Goal: Task Accomplishment & Management: Complete application form

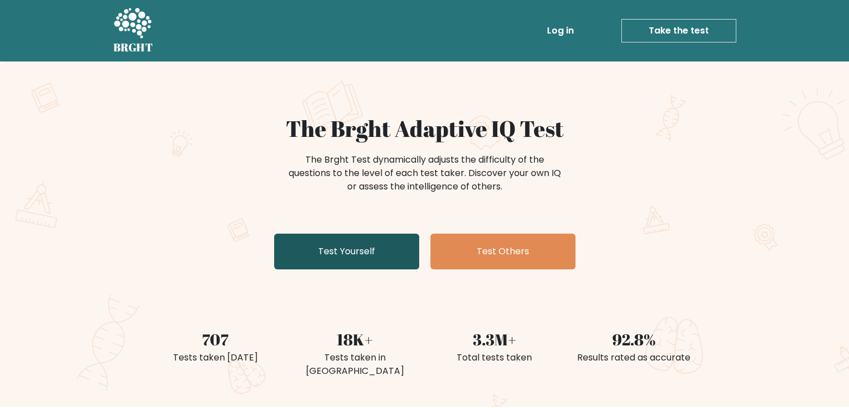
click at [333, 251] on link "Test Yourself" at bounding box center [346, 251] width 145 height 36
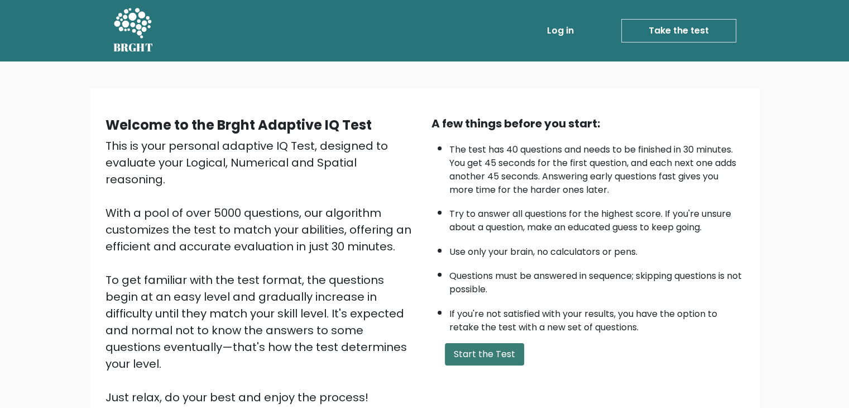
click at [483, 355] on button "Start the Test" at bounding box center [484, 354] width 79 height 22
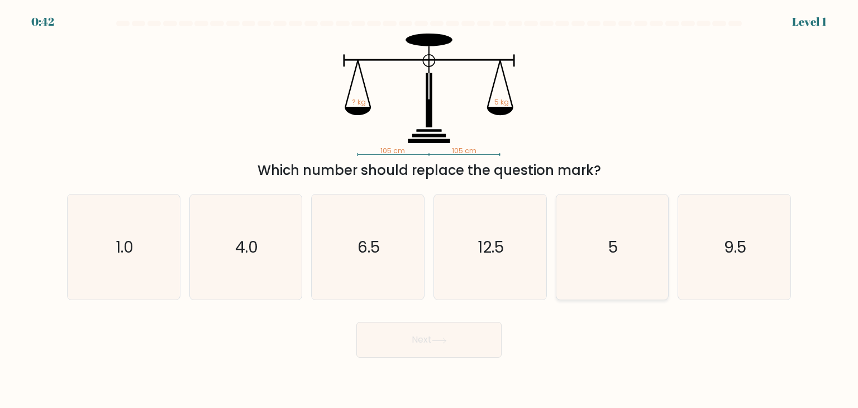
click at [568, 271] on icon "5" at bounding box center [611, 246] width 105 height 105
click at [429, 209] on input "e. 5" at bounding box center [429, 207] width 1 height 6
radio input "true"
click at [472, 331] on button "Next" at bounding box center [428, 340] width 145 height 36
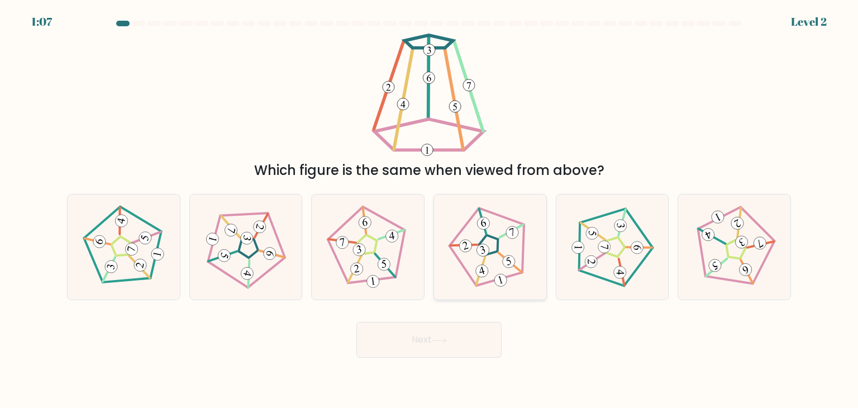
click at [510, 269] on icon at bounding box center [490, 247] width 84 height 84
click at [429, 209] on input "d." at bounding box center [429, 207] width 1 height 6
radio input "true"
click at [471, 343] on button "Next" at bounding box center [428, 340] width 145 height 36
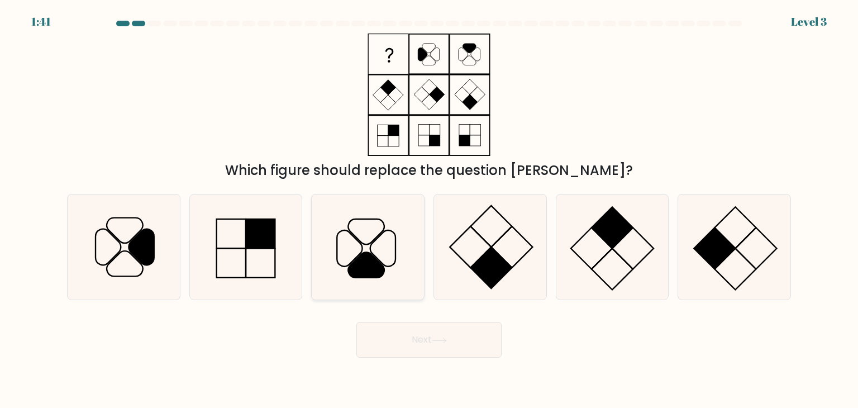
click at [371, 233] on icon at bounding box center [367, 246] width 105 height 105
click at [429, 209] on input "c." at bounding box center [429, 207] width 1 height 6
radio input "true"
click at [414, 336] on button "Next" at bounding box center [428, 340] width 145 height 36
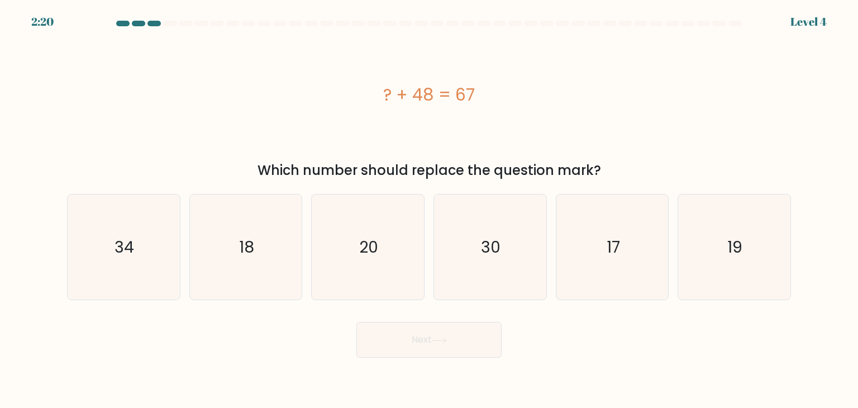
drag, startPoint x: 695, startPoint y: 256, endPoint x: 602, endPoint y: 310, distance: 107.5
click at [696, 256] on icon "19" at bounding box center [733, 246] width 105 height 105
click at [429, 209] on input "f. 19" at bounding box center [429, 207] width 1 height 6
radio input "true"
click at [452, 342] on button "Next" at bounding box center [428, 340] width 145 height 36
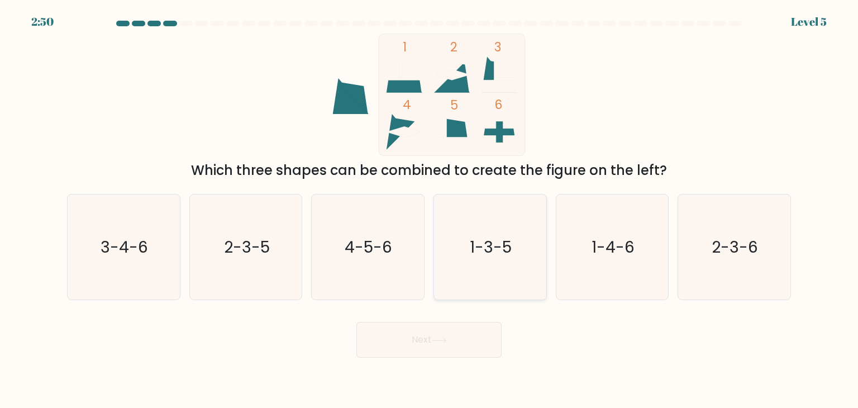
click at [487, 288] on icon "1-3-5" at bounding box center [489, 246] width 105 height 105
click at [429, 209] on input "d. 1-3-5" at bounding box center [429, 207] width 1 height 6
radio input "true"
click at [470, 336] on button "Next" at bounding box center [428, 340] width 145 height 36
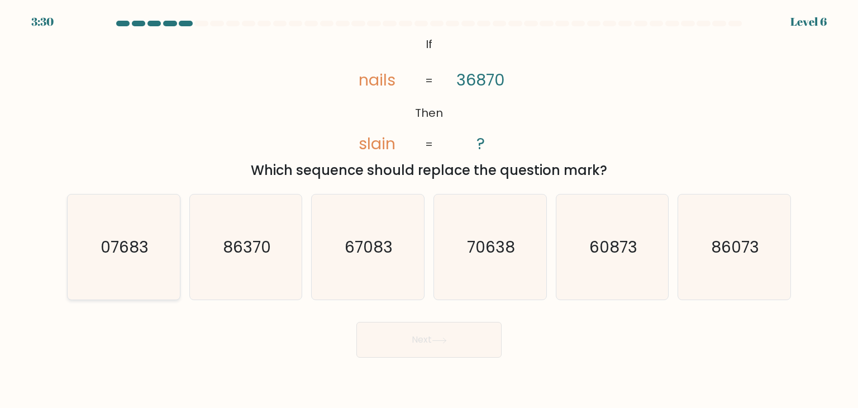
click at [94, 269] on icon "07683" at bounding box center [123, 246] width 105 height 105
click at [429, 209] on input "a. 07683" at bounding box center [429, 207] width 1 height 6
radio input "true"
click at [434, 354] on button "Next" at bounding box center [428, 340] width 145 height 36
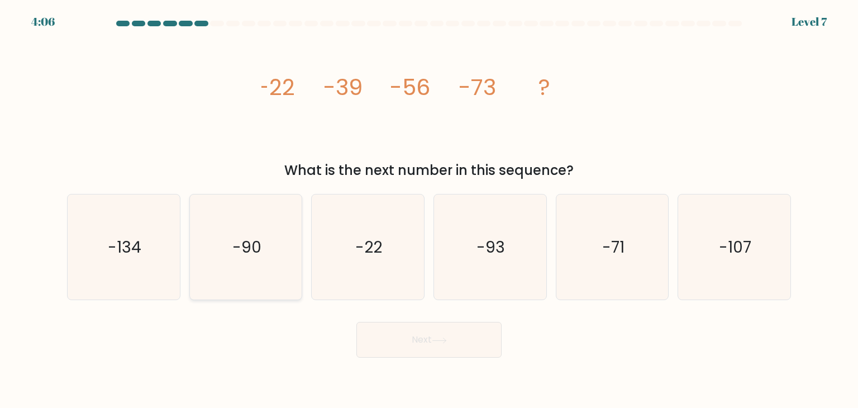
click at [260, 225] on icon "-90" at bounding box center [245, 246] width 105 height 105
click at [429, 209] on input "b. -90" at bounding box center [429, 207] width 1 height 6
radio input "true"
click at [411, 344] on button "Next" at bounding box center [428, 340] width 145 height 36
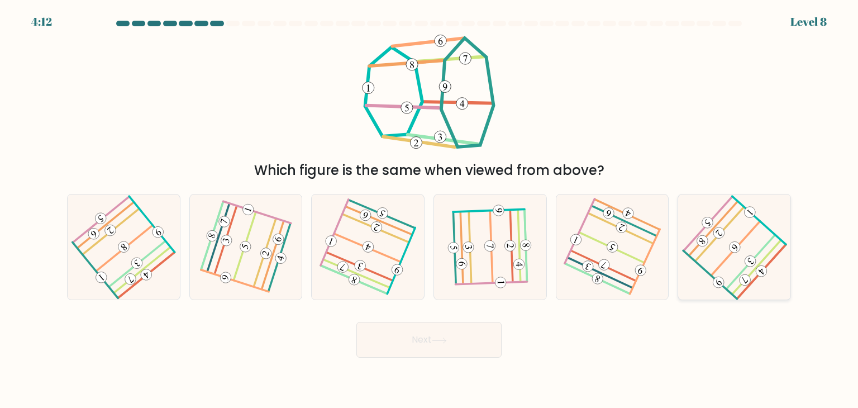
click at [715, 247] on icon at bounding box center [734, 247] width 84 height 84
click at [429, 209] on input "f." at bounding box center [429, 207] width 1 height 6
radio input "true"
click at [405, 334] on button "Next" at bounding box center [428, 340] width 145 height 36
click at [407, 338] on button "Next" at bounding box center [428, 340] width 145 height 36
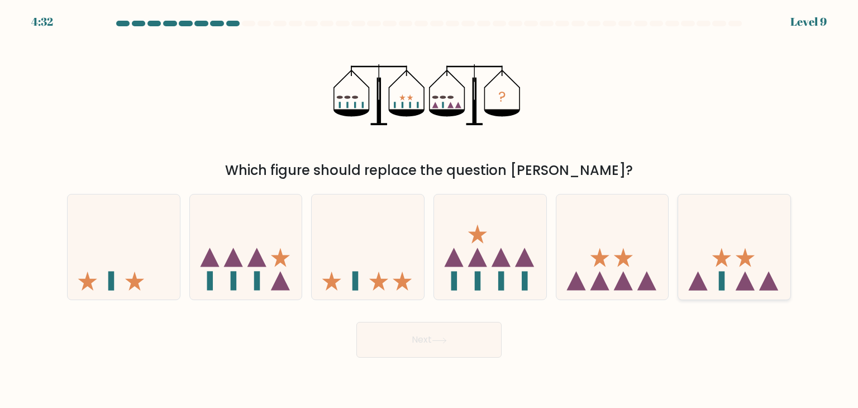
click at [763, 260] on icon at bounding box center [734, 246] width 112 height 93
click at [429, 209] on input "f." at bounding box center [429, 207] width 1 height 6
radio input "true"
click at [461, 331] on button "Next" at bounding box center [428, 340] width 145 height 36
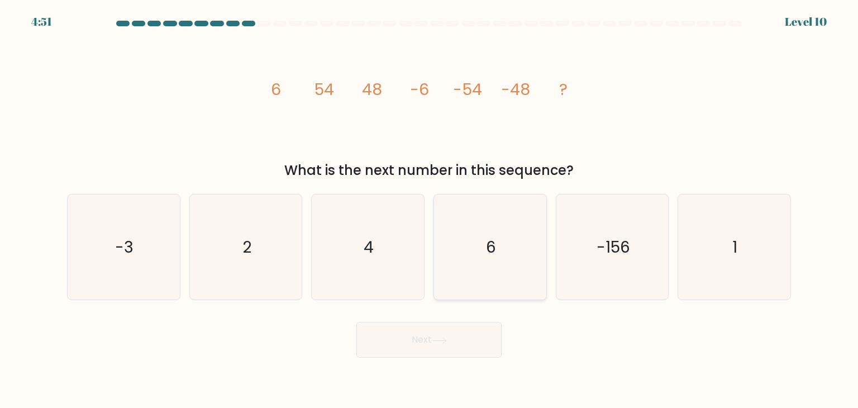
click at [477, 270] on icon "6" at bounding box center [489, 246] width 105 height 105
click at [429, 209] on input "d. 6" at bounding box center [429, 207] width 1 height 6
radio input "true"
click at [445, 340] on icon at bounding box center [439, 340] width 15 height 6
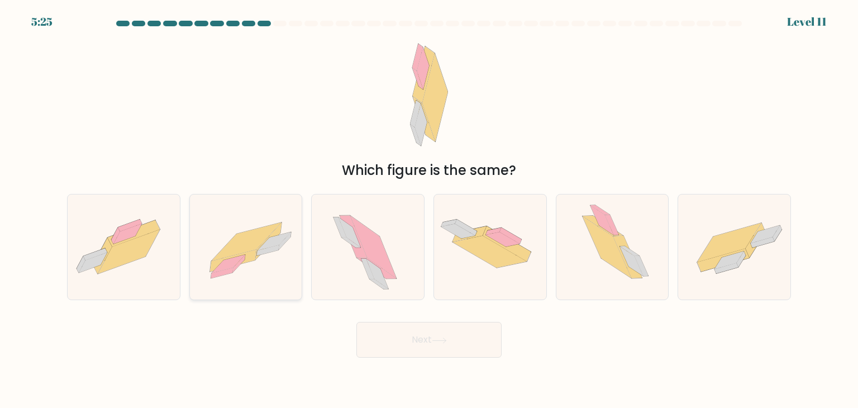
click at [233, 264] on icon at bounding box center [228, 264] width 33 height 18
click at [429, 209] on input "b." at bounding box center [429, 207] width 1 height 6
radio input "true"
click at [413, 340] on button "Next" at bounding box center [428, 340] width 145 height 36
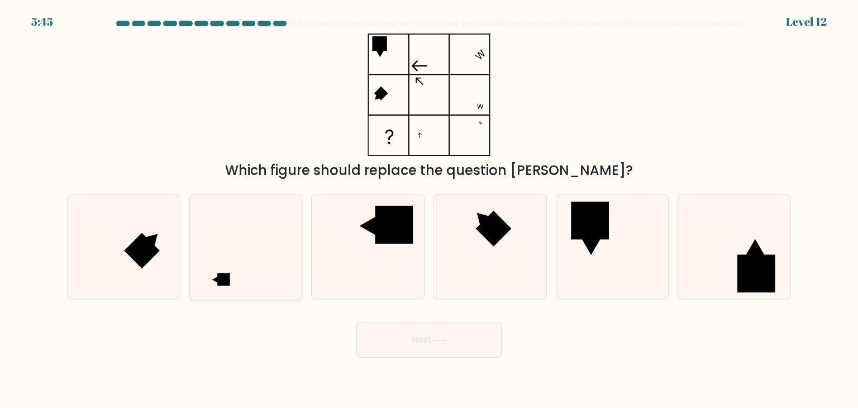
click at [248, 289] on icon at bounding box center [245, 246] width 105 height 105
click at [429, 209] on input "b." at bounding box center [429, 207] width 1 height 6
radio input "true"
click at [241, 274] on icon at bounding box center [246, 247] width 104 height 104
click at [429, 209] on input "b." at bounding box center [429, 207] width 1 height 6
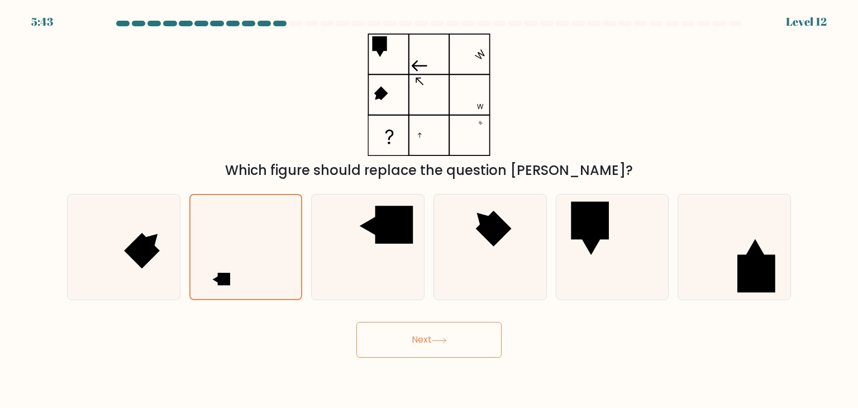
click at [431, 346] on button "Next" at bounding box center [428, 340] width 145 height 36
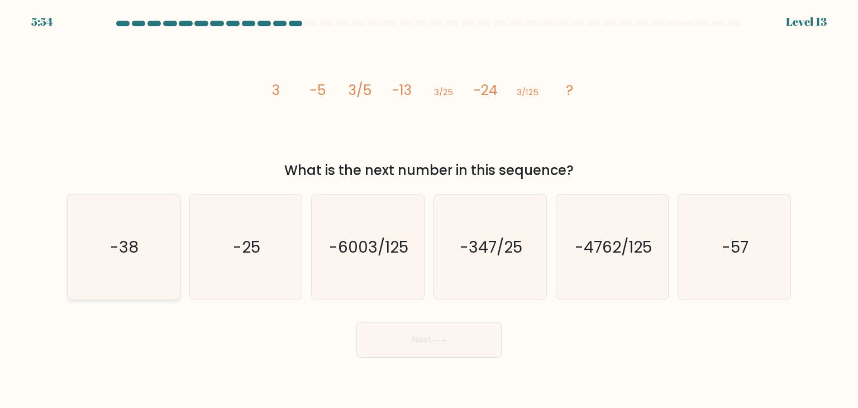
click at [151, 270] on icon "-38" at bounding box center [123, 246] width 105 height 105
click at [429, 209] on input "a. -38" at bounding box center [429, 207] width 1 height 6
radio input "true"
click at [375, 339] on button "Next" at bounding box center [428, 340] width 145 height 36
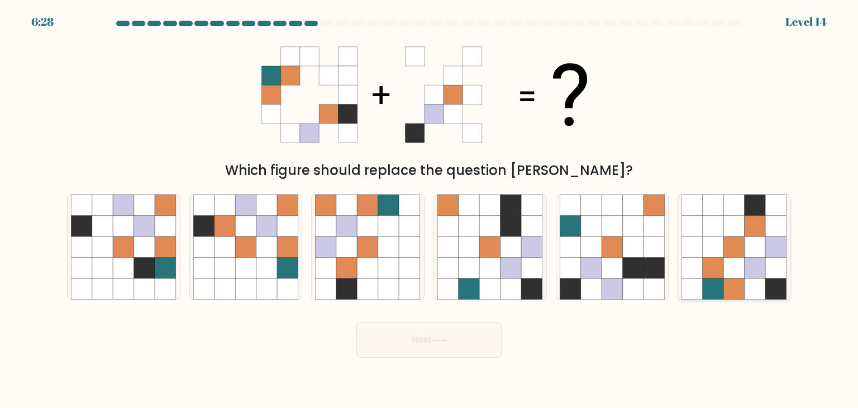
click at [721, 261] on icon at bounding box center [712, 267] width 21 height 21
click at [429, 209] on input "f." at bounding box center [429, 207] width 1 height 6
radio input "true"
click at [440, 344] on button "Next" at bounding box center [428, 340] width 145 height 36
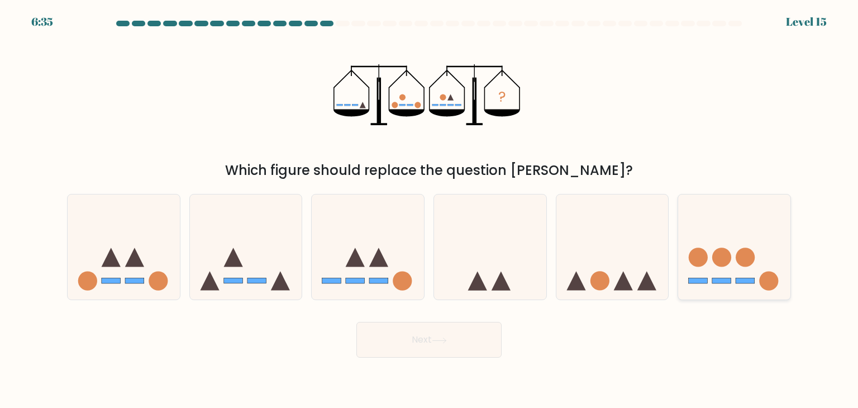
click at [717, 256] on circle at bounding box center [721, 257] width 19 height 19
click at [429, 209] on input "f." at bounding box center [429, 207] width 1 height 6
radio input "true"
click at [390, 344] on button "Next" at bounding box center [428, 340] width 145 height 36
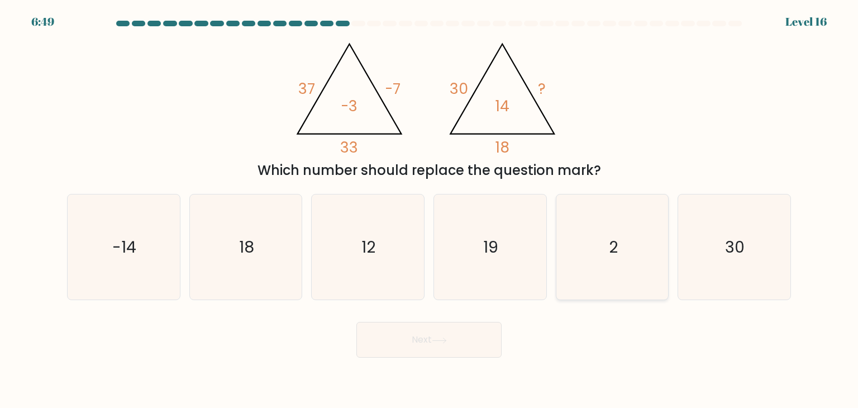
click at [628, 298] on icon "2" at bounding box center [611, 246] width 105 height 105
click at [429, 209] on input "e. 2" at bounding box center [429, 207] width 1 height 6
radio input "true"
click at [418, 342] on button "Next" at bounding box center [428, 340] width 145 height 36
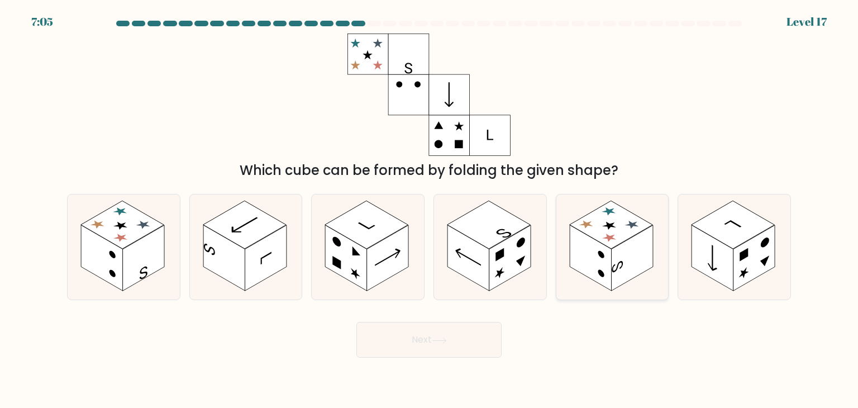
click at [644, 258] on rect at bounding box center [632, 258] width 42 height 66
click at [429, 209] on input "e." at bounding box center [429, 207] width 1 height 6
radio input "true"
click at [471, 339] on button "Next" at bounding box center [428, 340] width 145 height 36
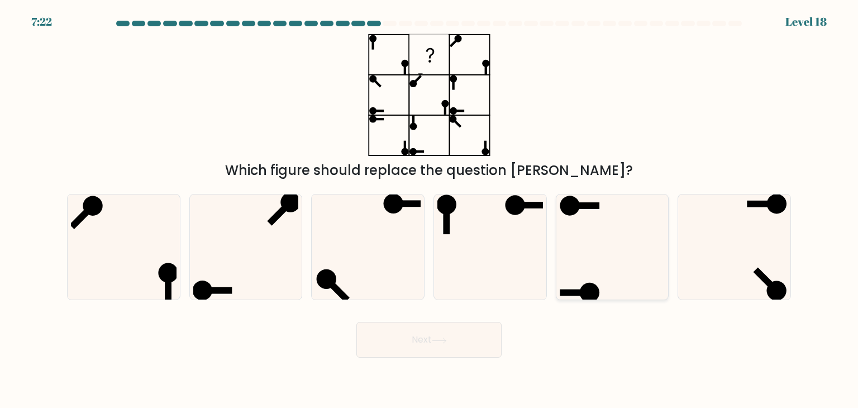
click at [608, 224] on icon at bounding box center [611, 246] width 105 height 105
click at [429, 209] on input "e." at bounding box center [429, 207] width 1 height 6
radio input "true"
click at [450, 338] on button "Next" at bounding box center [428, 340] width 145 height 36
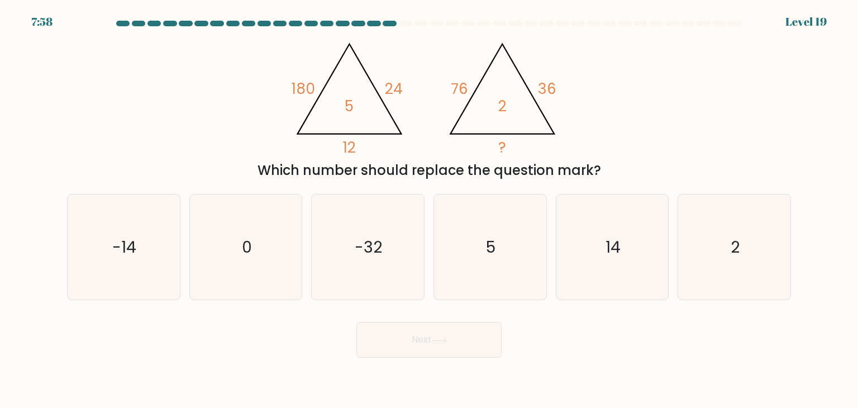
click at [804, 262] on form at bounding box center [429, 189] width 858 height 337
click at [762, 273] on icon "2" at bounding box center [733, 246] width 105 height 105
click at [429, 209] on input "f. 2" at bounding box center [429, 207] width 1 height 6
radio input "true"
click at [482, 332] on button "Next" at bounding box center [428, 340] width 145 height 36
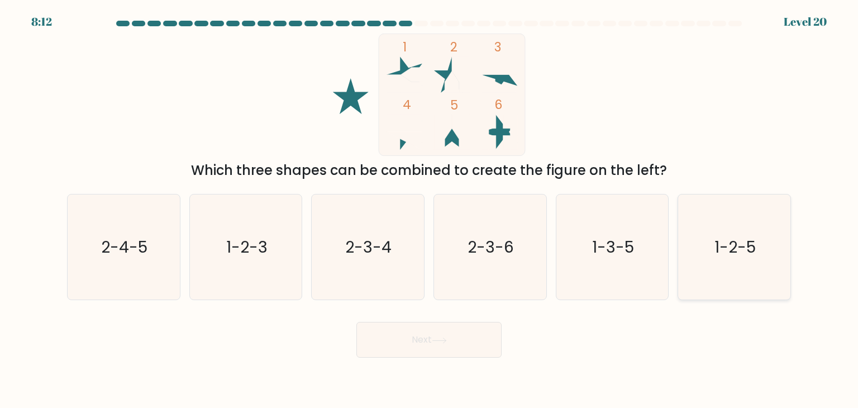
click at [751, 260] on icon "1-2-5" at bounding box center [733, 246] width 105 height 105
click at [429, 209] on input "f. 1-2-5" at bounding box center [429, 207] width 1 height 6
radio input "true"
click at [486, 342] on button "Next" at bounding box center [428, 340] width 145 height 36
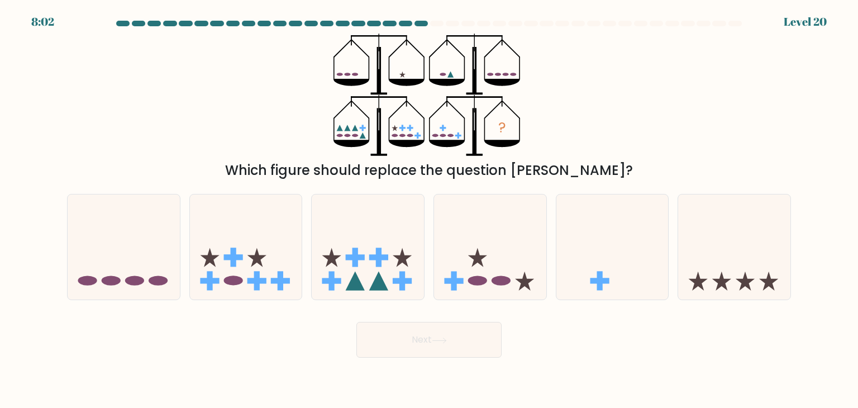
click at [486, 342] on button "Next" at bounding box center [428, 340] width 145 height 36
click at [710, 208] on icon at bounding box center [734, 246] width 112 height 93
click at [429, 208] on input "f." at bounding box center [429, 207] width 1 height 6
radio input "true"
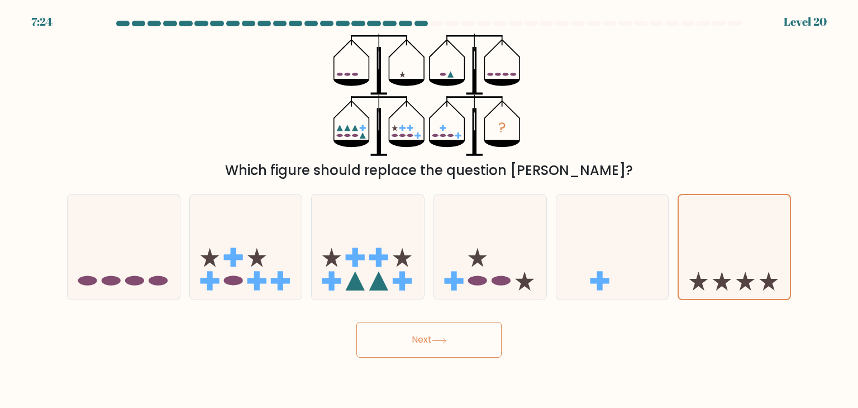
click at [470, 341] on button "Next" at bounding box center [428, 340] width 145 height 36
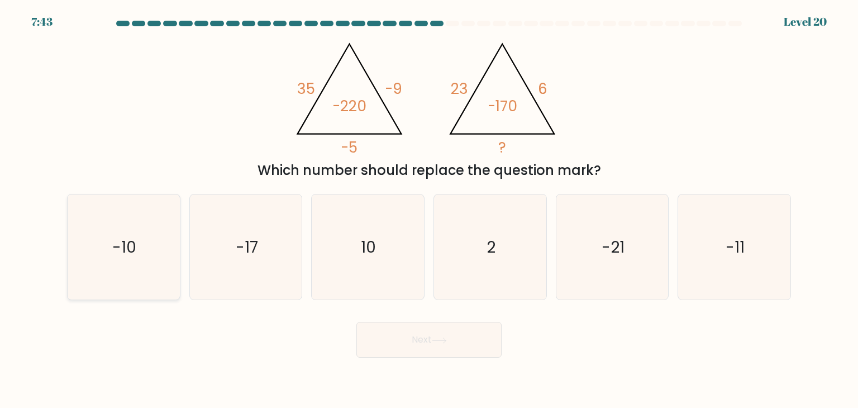
click at [99, 274] on icon "-10" at bounding box center [123, 246] width 105 height 105
click at [429, 209] on input "a. -10" at bounding box center [429, 207] width 1 height 6
radio input "true"
click at [422, 347] on button "Next" at bounding box center [428, 340] width 145 height 36
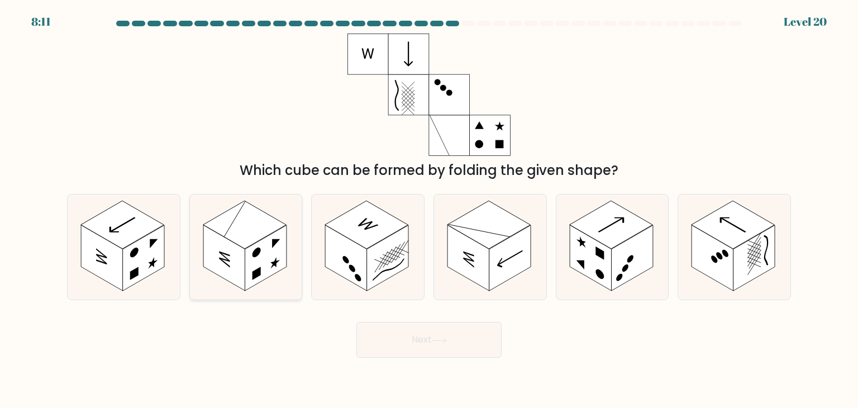
click at [214, 258] on rect at bounding box center [224, 258] width 42 height 66
click at [429, 209] on input "b." at bounding box center [429, 207] width 1 height 6
radio input "true"
click at [431, 340] on button "Next" at bounding box center [428, 340] width 145 height 36
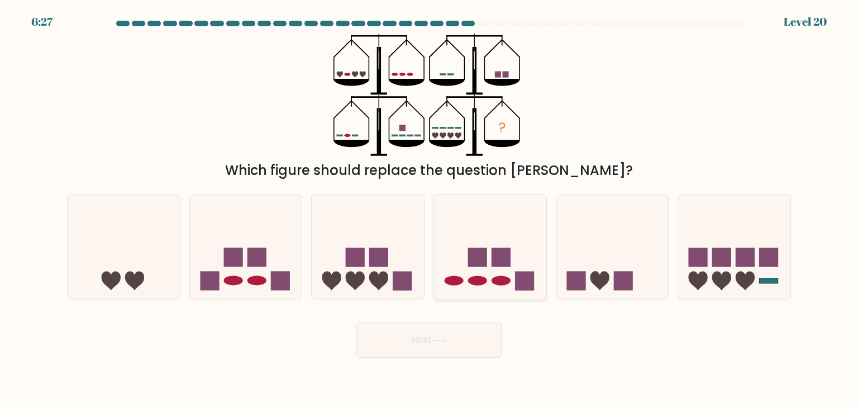
click at [465, 285] on icon at bounding box center [490, 246] width 112 height 93
click at [429, 209] on input "d." at bounding box center [429, 207] width 1 height 6
radio input "true"
click at [438, 332] on button "Next" at bounding box center [428, 340] width 145 height 36
click at [437, 333] on button "Next" at bounding box center [428, 340] width 145 height 36
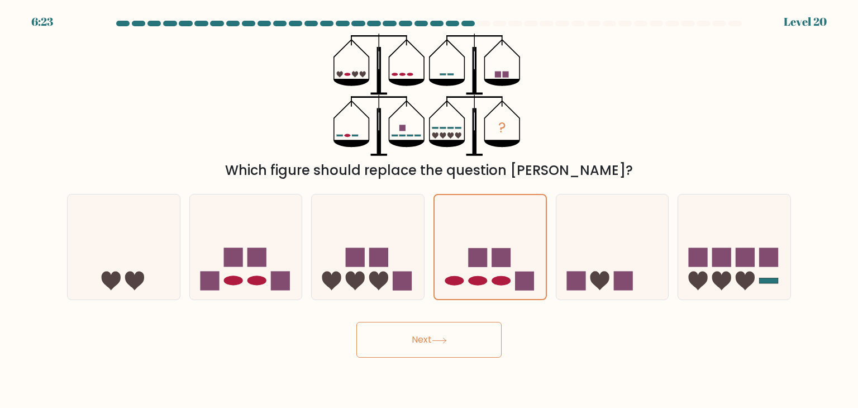
click at [437, 333] on button "Next" at bounding box center [428, 340] width 145 height 36
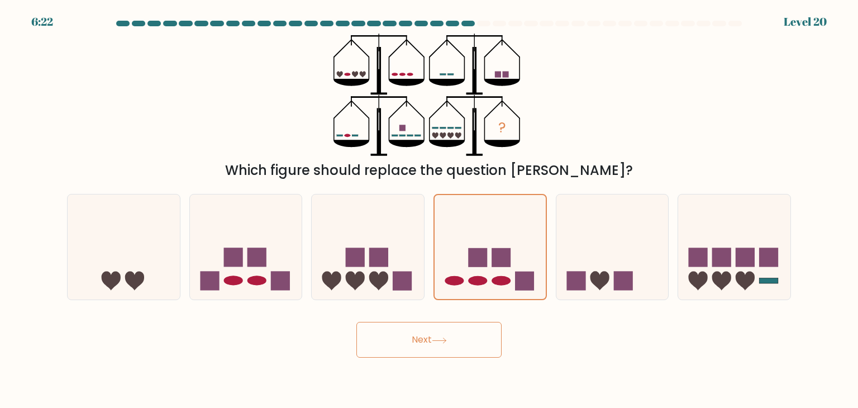
click at [437, 333] on button "Next" at bounding box center [428, 340] width 145 height 36
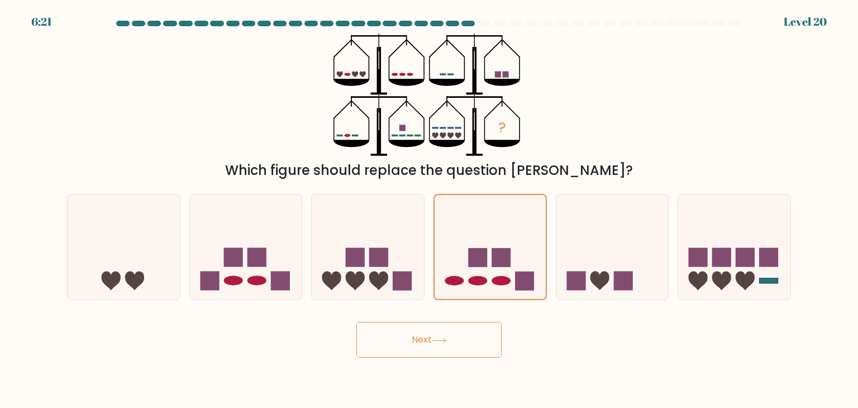
click at [437, 333] on button "Next" at bounding box center [428, 340] width 145 height 36
click at [433, 346] on button "Next" at bounding box center [428, 340] width 145 height 36
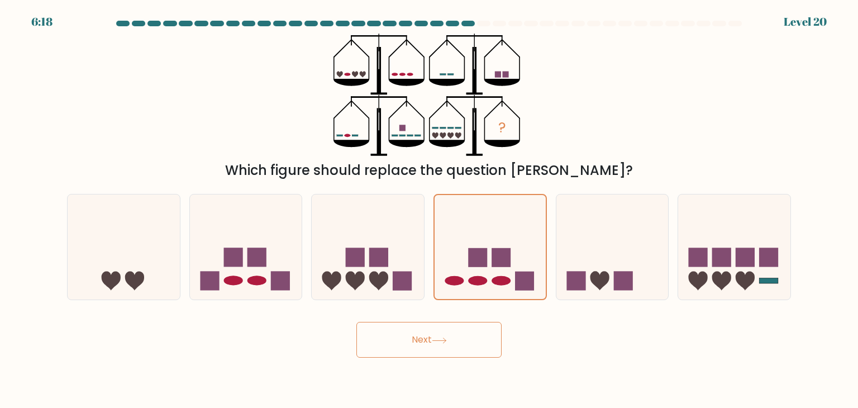
click at [433, 346] on button "Next" at bounding box center [428, 340] width 145 height 36
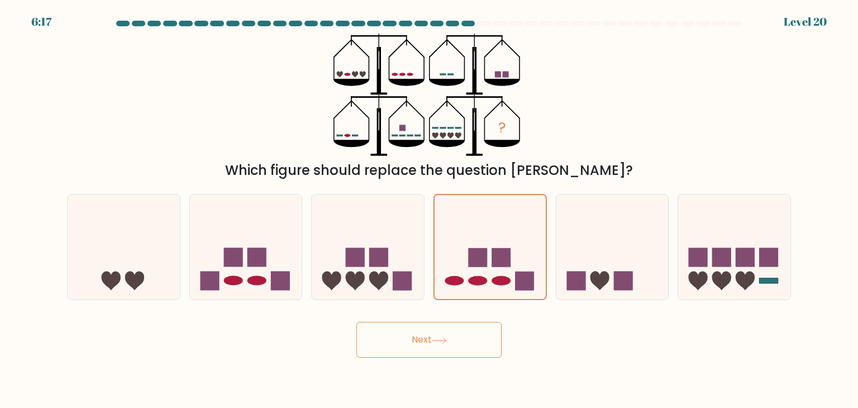
click at [433, 346] on button "Next" at bounding box center [428, 340] width 145 height 36
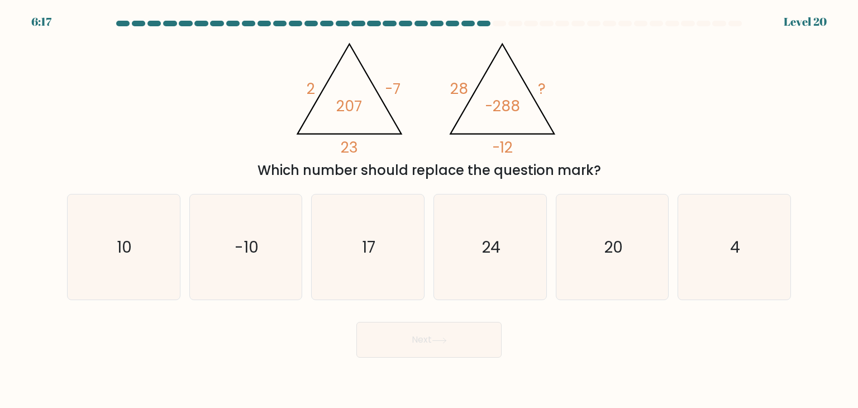
click at [433, 346] on button "Next" at bounding box center [428, 340] width 145 height 36
click at [275, 336] on div "Next" at bounding box center [428, 335] width 737 height 44
click at [689, 242] on icon "4" at bounding box center [733, 246] width 105 height 105
click at [429, 209] on input "f. 4" at bounding box center [429, 207] width 1 height 6
radio input "true"
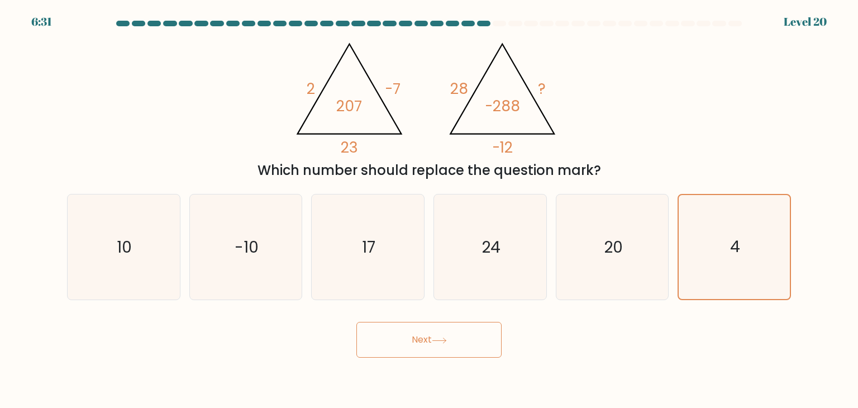
click at [403, 344] on button "Next" at bounding box center [428, 340] width 145 height 36
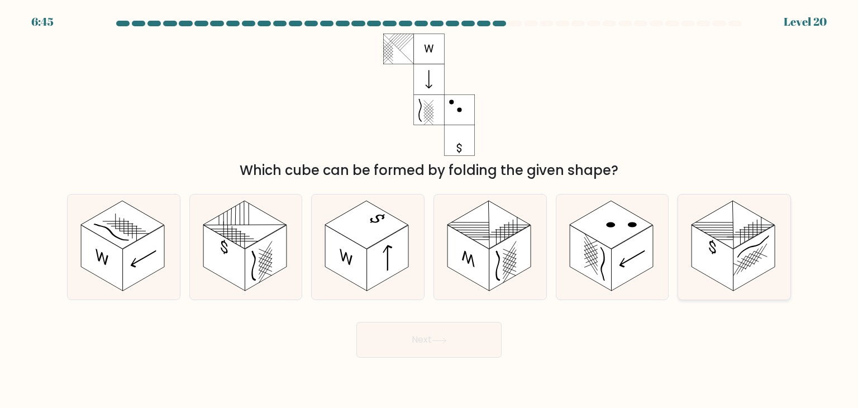
click at [738, 264] on rect at bounding box center [754, 258] width 42 height 66
click at [429, 209] on input "f." at bounding box center [429, 207] width 1 height 6
radio input "true"
click at [454, 337] on button "Next" at bounding box center [428, 340] width 145 height 36
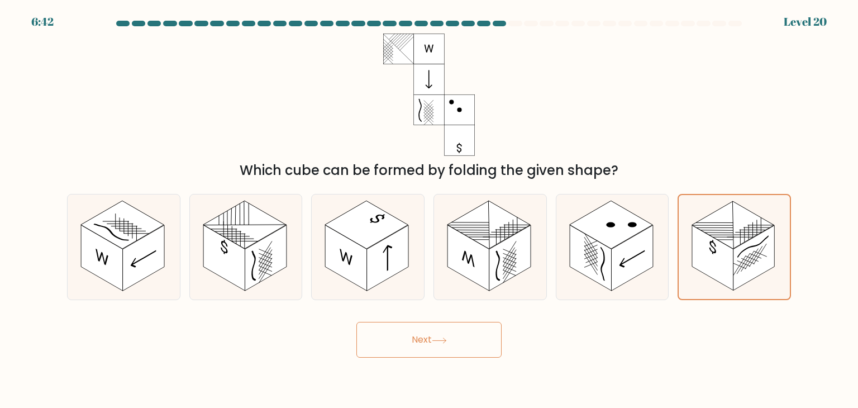
click at [454, 337] on button "Next" at bounding box center [428, 340] width 145 height 36
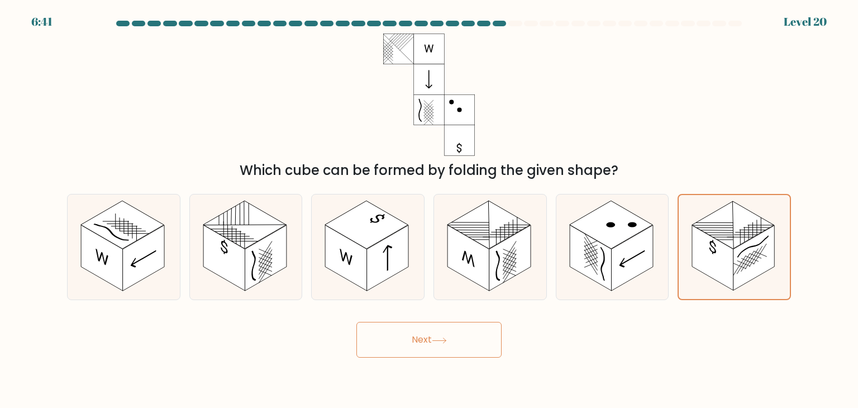
click at [454, 337] on button "Next" at bounding box center [428, 340] width 145 height 36
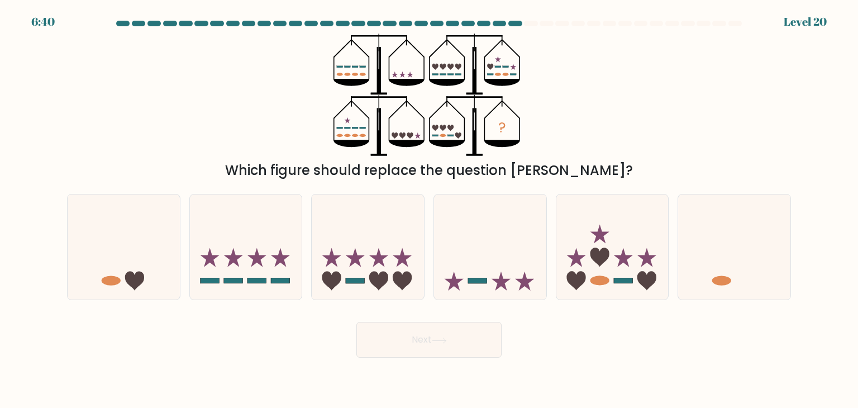
click at [454, 337] on button "Next" at bounding box center [428, 340] width 145 height 36
click at [194, 290] on icon at bounding box center [246, 246] width 112 height 93
click at [429, 209] on input "b." at bounding box center [429, 207] width 1 height 6
radio input "true"
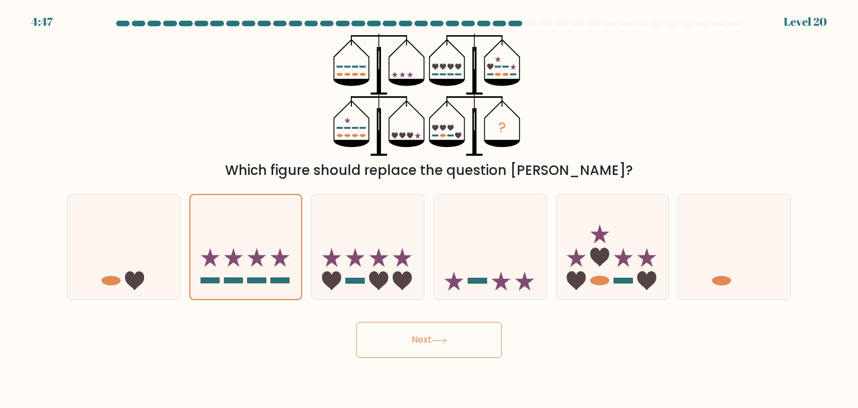
click at [389, 328] on button "Next" at bounding box center [428, 340] width 145 height 36
click at [389, 331] on button "Next" at bounding box center [428, 340] width 145 height 36
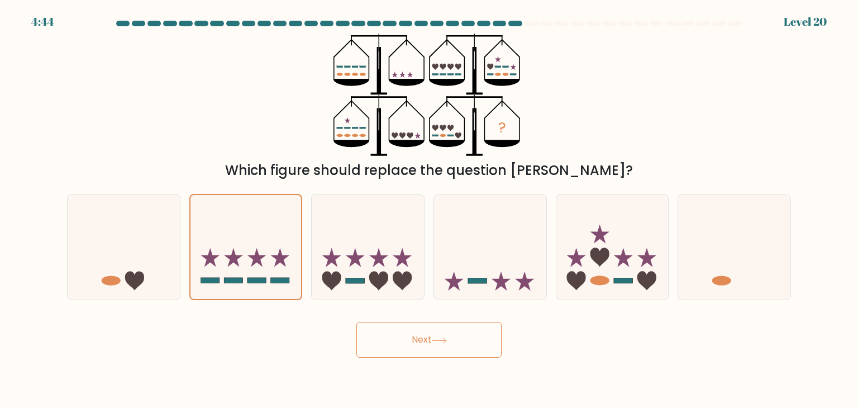
click at [389, 331] on button "Next" at bounding box center [428, 340] width 145 height 36
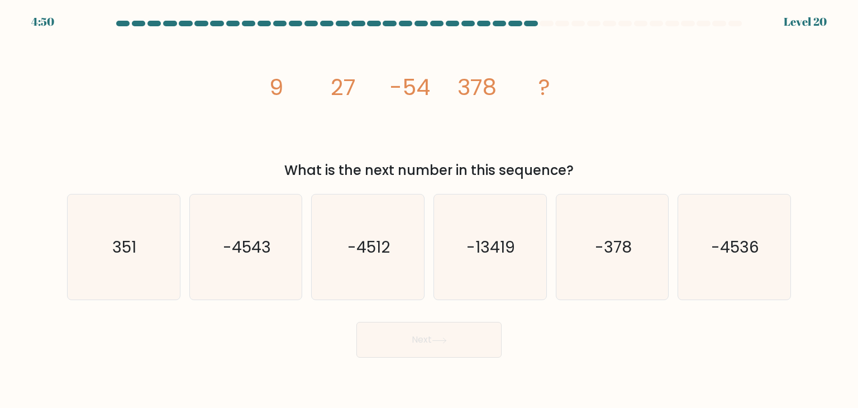
click at [257, 349] on div "Next" at bounding box center [428, 335] width 737 height 44
click at [728, 271] on icon "-4536" at bounding box center [733, 246] width 105 height 105
click at [429, 209] on input "f. -4536" at bounding box center [429, 207] width 1 height 6
radio input "true"
click at [493, 342] on button "Next" at bounding box center [428, 340] width 145 height 36
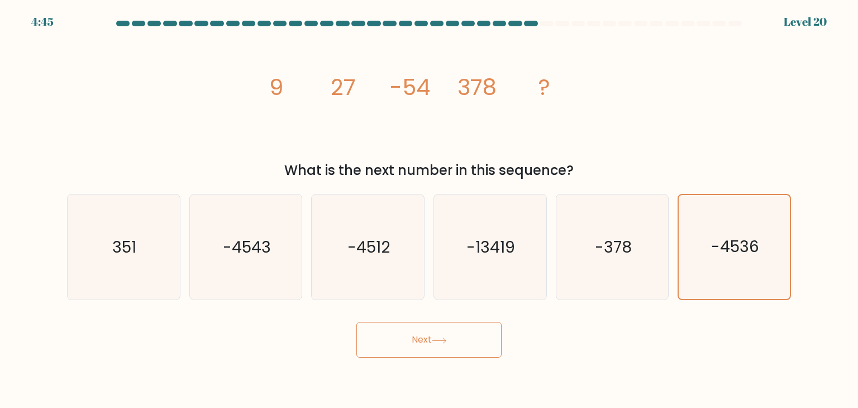
click at [493, 342] on button "Next" at bounding box center [428, 340] width 145 height 36
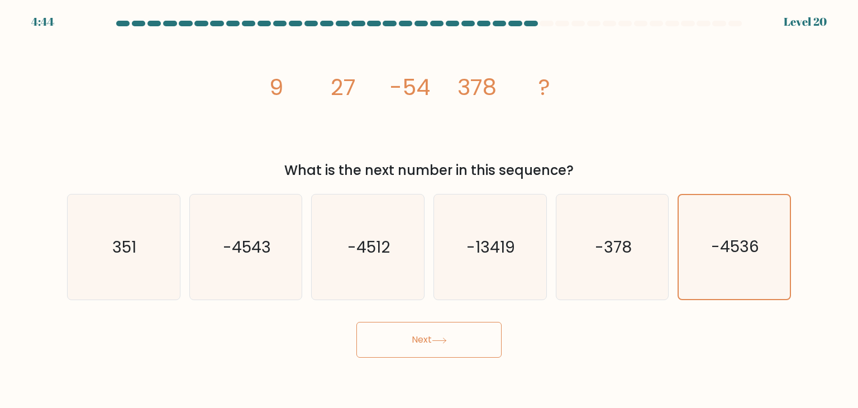
click at [493, 342] on button "Next" at bounding box center [428, 340] width 145 height 36
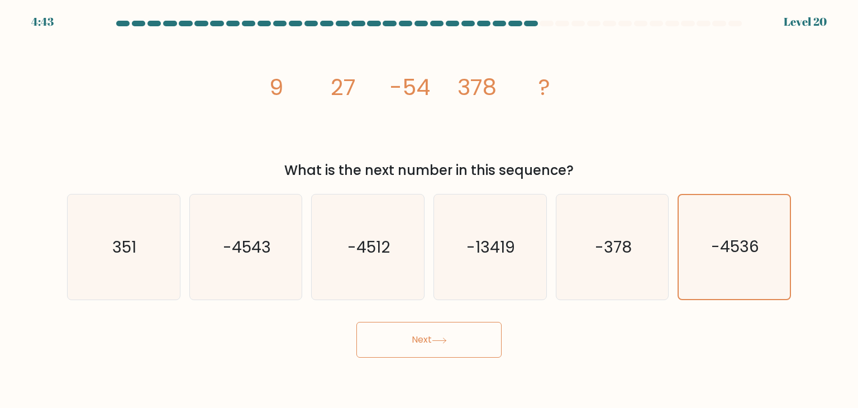
click at [493, 342] on button "Next" at bounding box center [428, 340] width 145 height 36
click at [386, 339] on button "Next" at bounding box center [428, 340] width 145 height 36
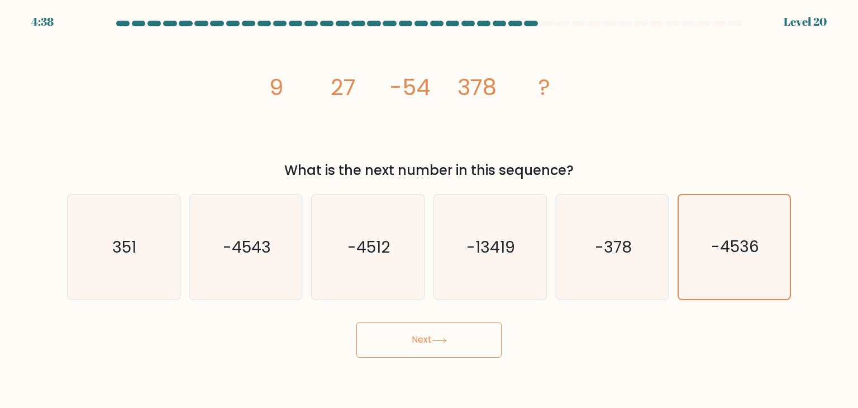
click at [386, 338] on button "Next" at bounding box center [428, 340] width 145 height 36
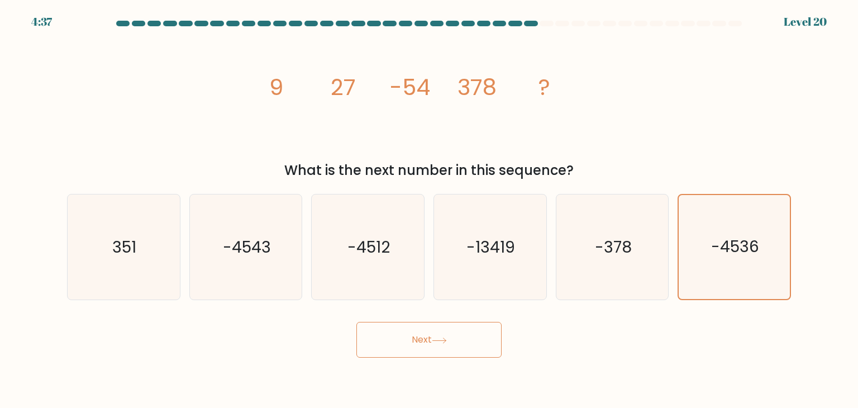
click at [386, 338] on button "Next" at bounding box center [428, 340] width 145 height 36
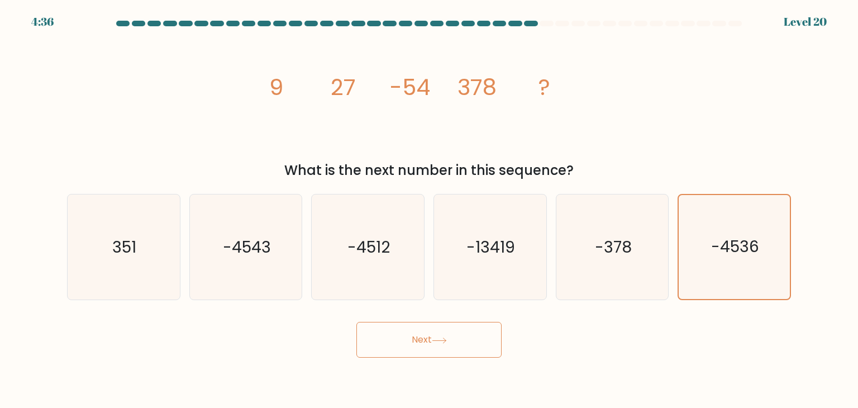
click at [386, 338] on button "Next" at bounding box center [428, 340] width 145 height 36
click at [424, 346] on button "Next" at bounding box center [428, 340] width 145 height 36
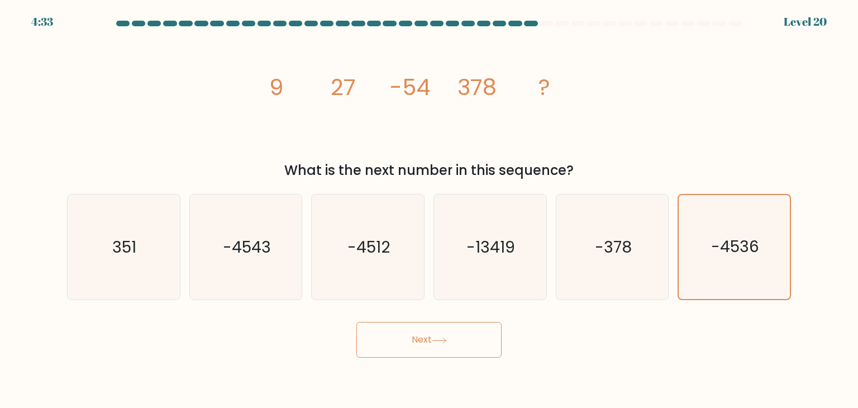
click at [424, 346] on button "Next" at bounding box center [428, 340] width 145 height 36
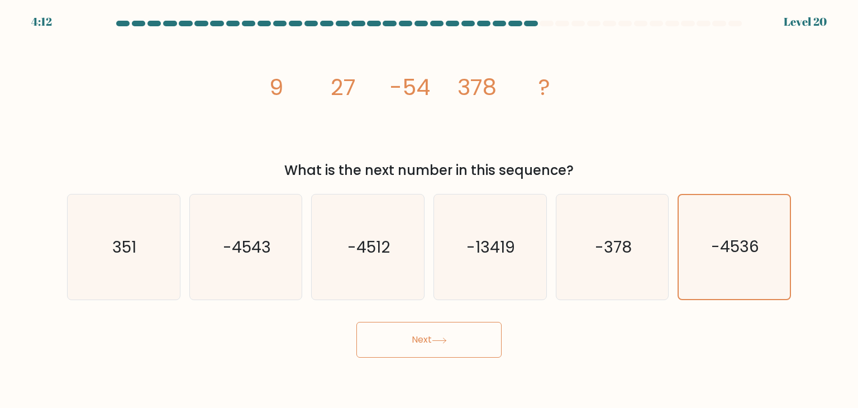
click at [415, 347] on button "Next" at bounding box center [428, 340] width 145 height 36
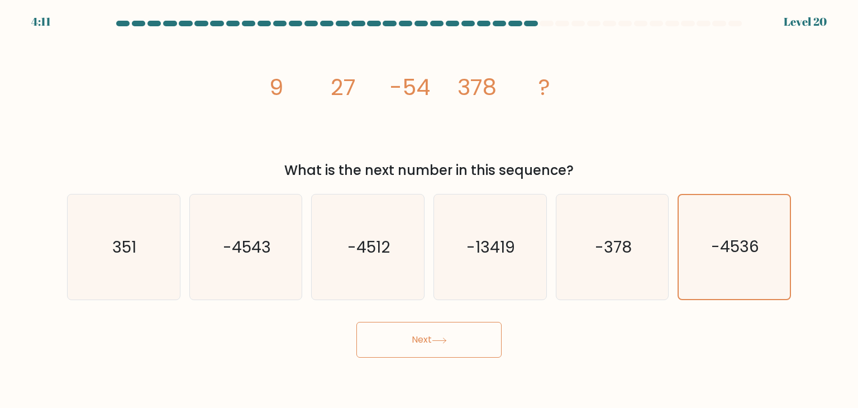
click at [415, 347] on button "Next" at bounding box center [428, 340] width 145 height 36
click at [415, 328] on button "Next" at bounding box center [428, 340] width 145 height 36
drag, startPoint x: 415, startPoint y: 328, endPoint x: 415, endPoint y: 343, distance: 15.6
click at [415, 340] on button "Next" at bounding box center [428, 340] width 145 height 36
click at [415, 343] on button "Next" at bounding box center [428, 340] width 145 height 36
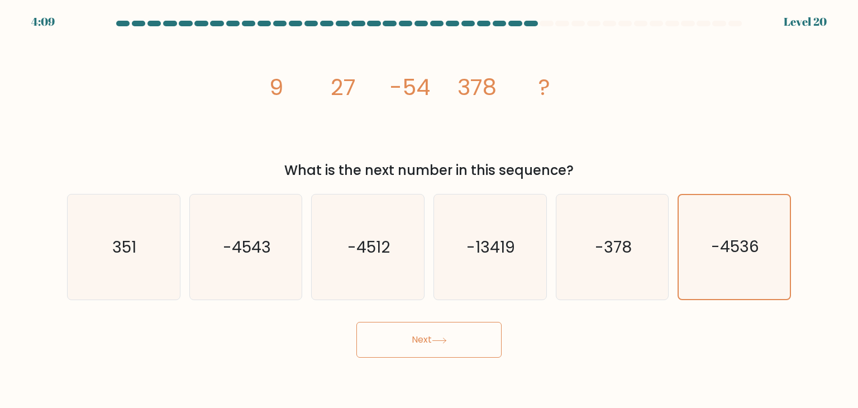
click at [415, 343] on button "Next" at bounding box center [428, 340] width 145 height 36
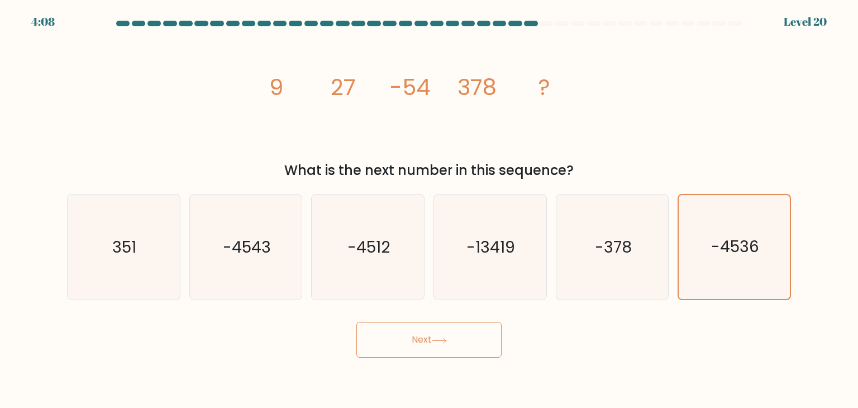
click at [415, 343] on button "Next" at bounding box center [428, 340] width 145 height 36
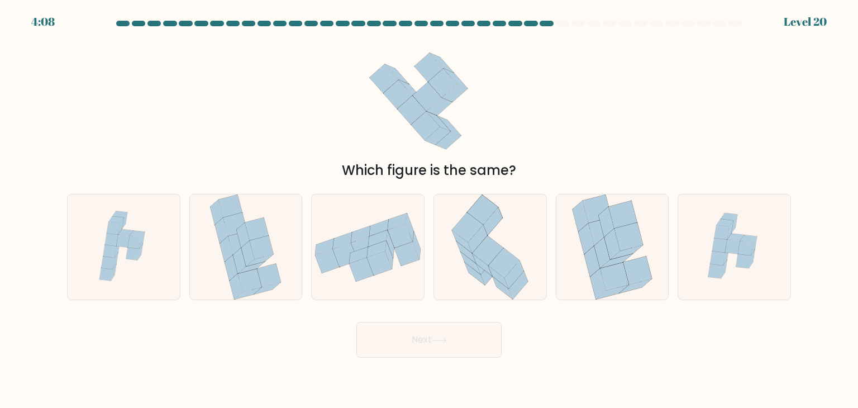
click at [415, 343] on button "Next" at bounding box center [428, 340] width 145 height 36
click at [348, 270] on icon at bounding box center [368, 247] width 112 height 69
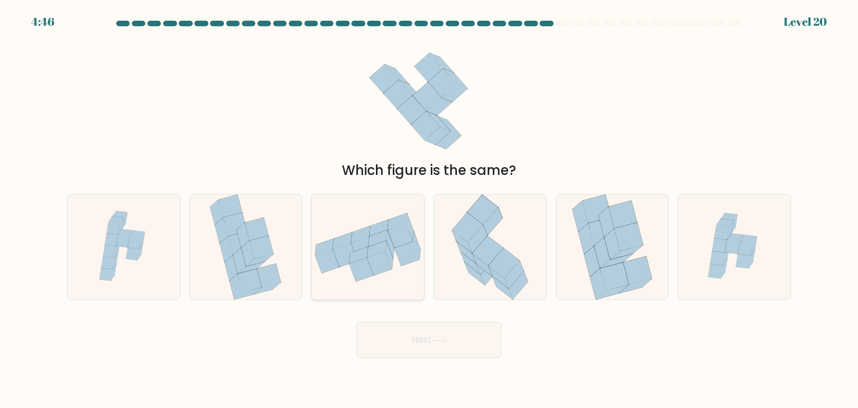
click at [429, 209] on input "c." at bounding box center [429, 207] width 1 height 6
radio input "true"
click at [625, 261] on icon at bounding box center [637, 270] width 29 height 28
click at [429, 209] on input "e." at bounding box center [429, 207] width 1 height 6
radio input "true"
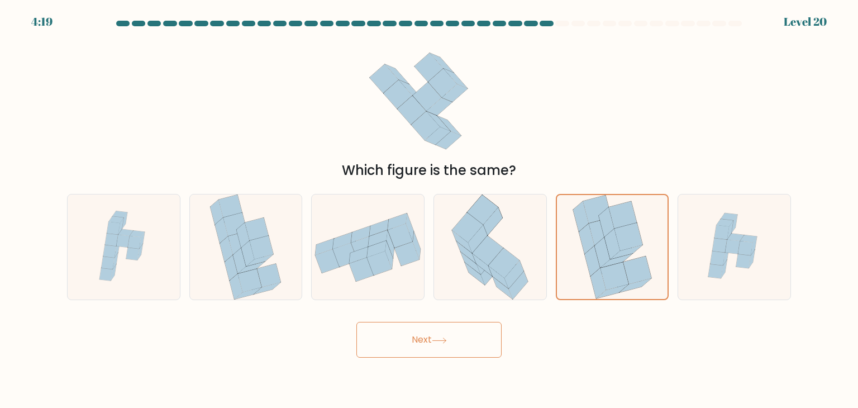
click at [421, 343] on button "Next" at bounding box center [428, 340] width 145 height 36
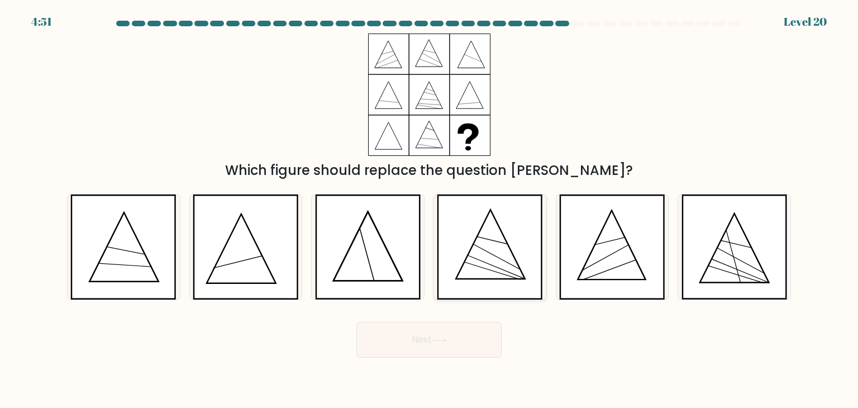
click at [494, 269] on icon at bounding box center [490, 246] width 106 height 105
click at [429, 209] on input "d." at bounding box center [429, 207] width 1 height 6
radio input "true"
click at [448, 347] on button "Next" at bounding box center [428, 340] width 145 height 36
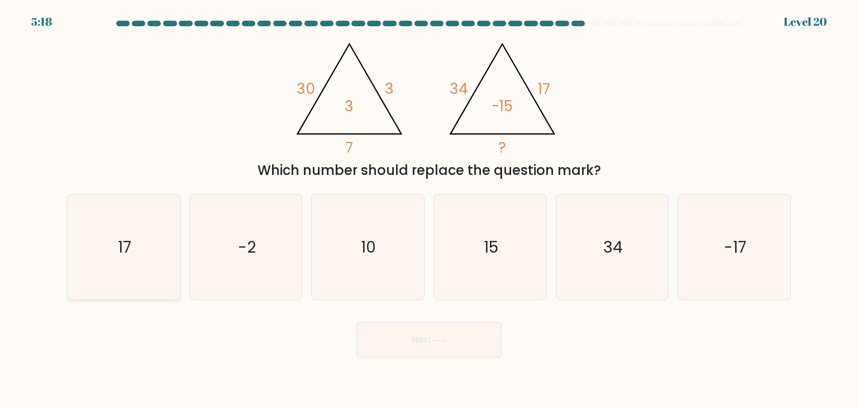
click at [123, 256] on text "17" at bounding box center [124, 247] width 13 height 22
click at [429, 209] on input "a. 17" at bounding box center [429, 207] width 1 height 6
radio input "true"
click at [420, 333] on button "Next" at bounding box center [428, 340] width 145 height 36
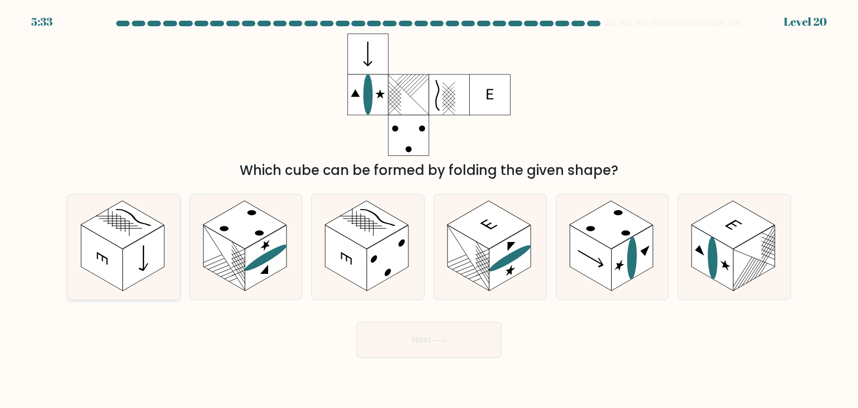
click at [126, 264] on rect at bounding box center [144, 258] width 42 height 66
click at [429, 209] on input "a." at bounding box center [429, 207] width 1 height 6
radio input "true"
click at [422, 342] on button "Next" at bounding box center [428, 340] width 145 height 36
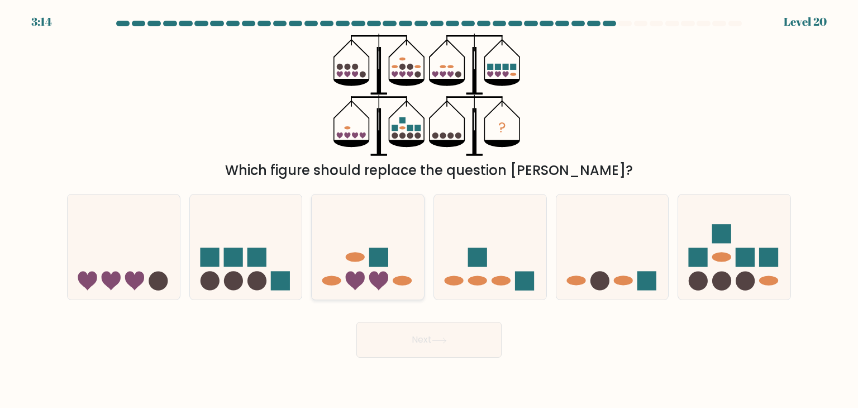
click at [394, 257] on icon at bounding box center [368, 246] width 112 height 93
click at [429, 209] on input "c." at bounding box center [429, 207] width 1 height 6
radio input "true"
click at [417, 352] on button "Next" at bounding box center [428, 340] width 145 height 36
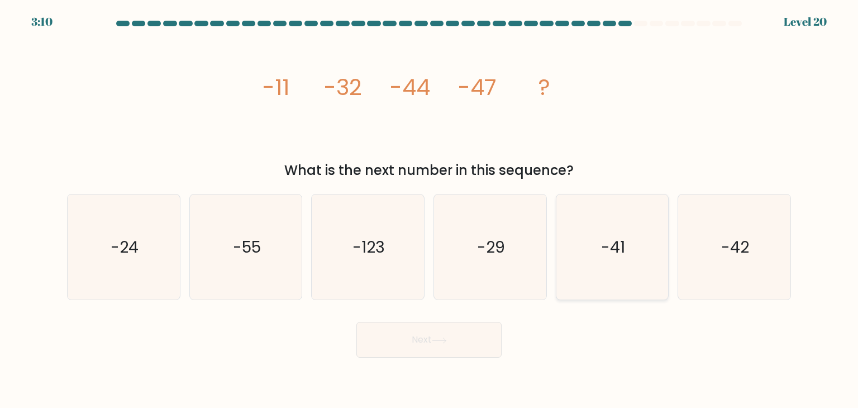
click at [625, 281] on icon "-41" at bounding box center [611, 246] width 105 height 105
click at [429, 209] on input "e. -41" at bounding box center [429, 207] width 1 height 6
radio input "true"
click at [445, 334] on button "Next" at bounding box center [428, 340] width 145 height 36
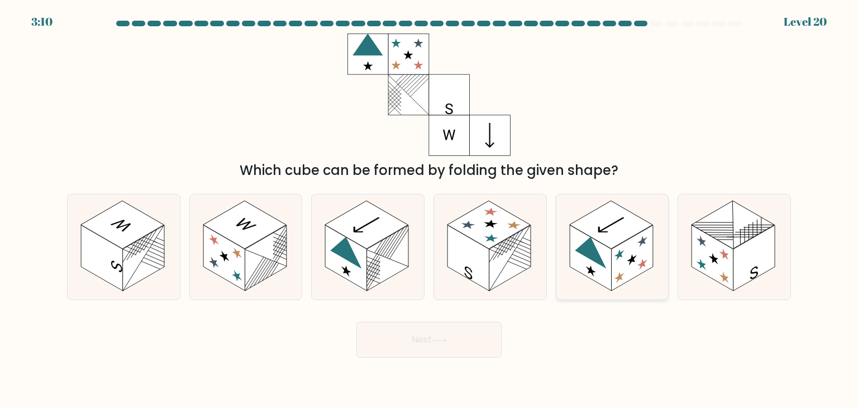
click at [617, 277] on icon at bounding box center [619, 276] width 10 height 15
click at [429, 209] on input "e." at bounding box center [429, 207] width 1 height 6
radio input "true"
click at [417, 338] on button "Next" at bounding box center [428, 340] width 145 height 36
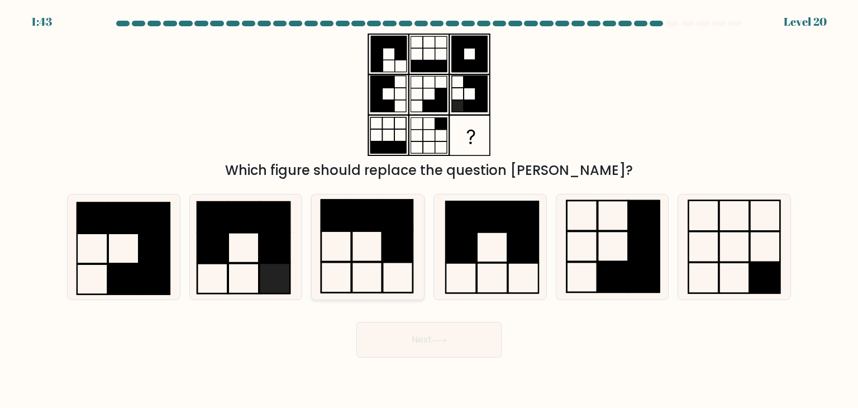
click at [391, 268] on icon at bounding box center [367, 246] width 105 height 105
click at [429, 209] on input "c." at bounding box center [429, 207] width 1 height 6
radio input "true"
click at [636, 277] on rect at bounding box center [644, 277] width 31 height 30
click at [429, 209] on input "e." at bounding box center [429, 207] width 1 height 6
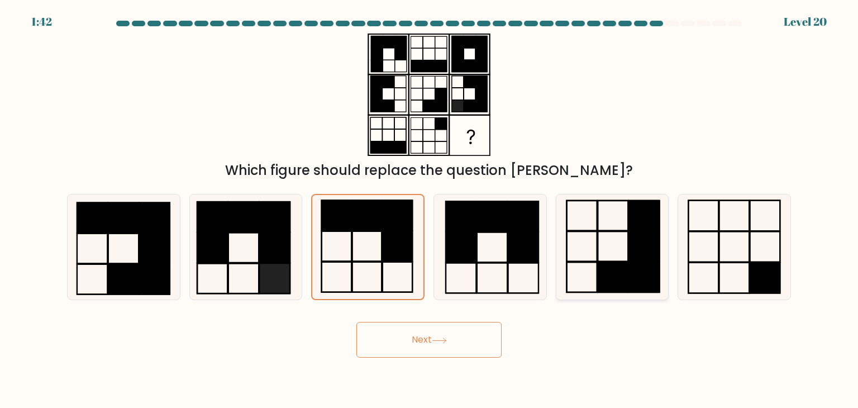
radio input "true"
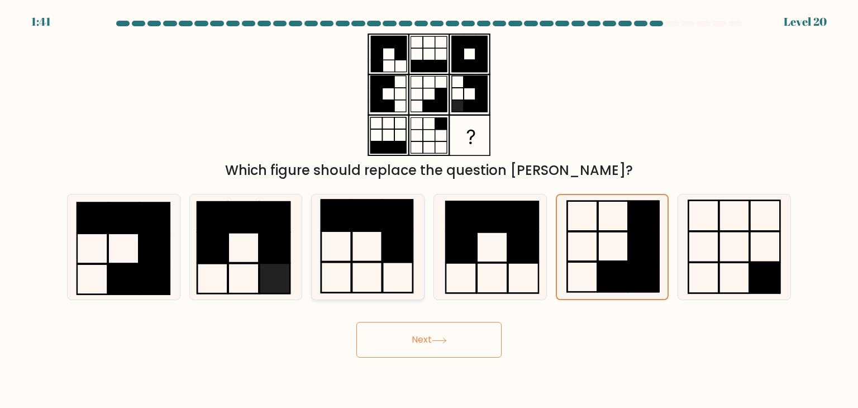
click at [375, 267] on icon at bounding box center [367, 246] width 105 height 105
click at [429, 209] on input "c." at bounding box center [429, 207] width 1 height 6
radio input "true"
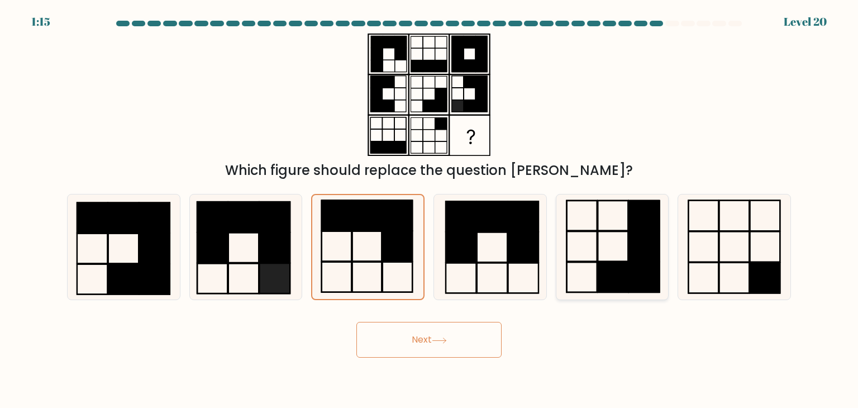
click at [605, 246] on icon at bounding box center [611, 246] width 105 height 105
click at [429, 209] on input "e." at bounding box center [429, 207] width 1 height 6
radio input "true"
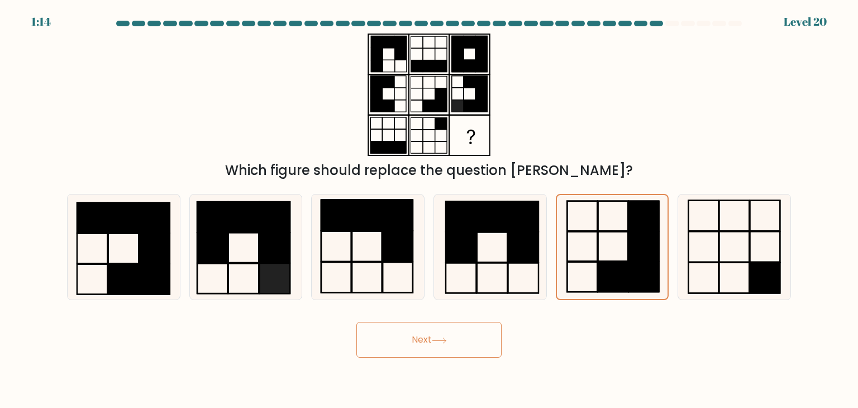
click at [452, 336] on button "Next" at bounding box center [428, 340] width 145 height 36
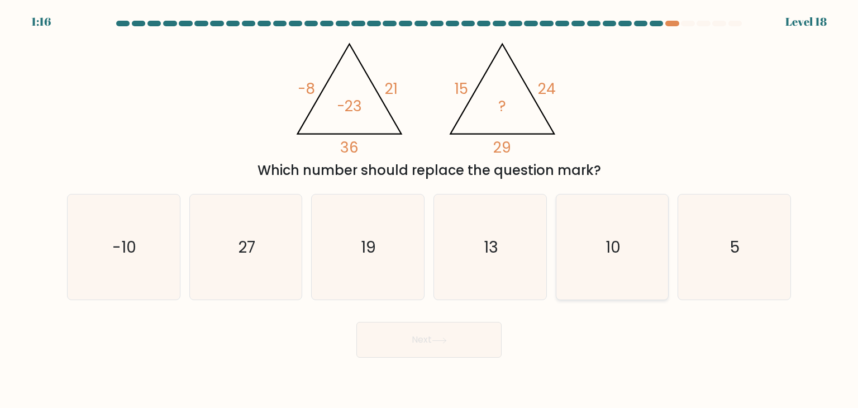
click at [603, 265] on icon "10" at bounding box center [611, 246] width 105 height 105
click at [429, 209] on input "e. 10" at bounding box center [429, 207] width 1 height 6
radio input "true"
click at [461, 331] on button "Next" at bounding box center [428, 340] width 145 height 36
click at [462, 338] on button "Next" at bounding box center [428, 340] width 145 height 36
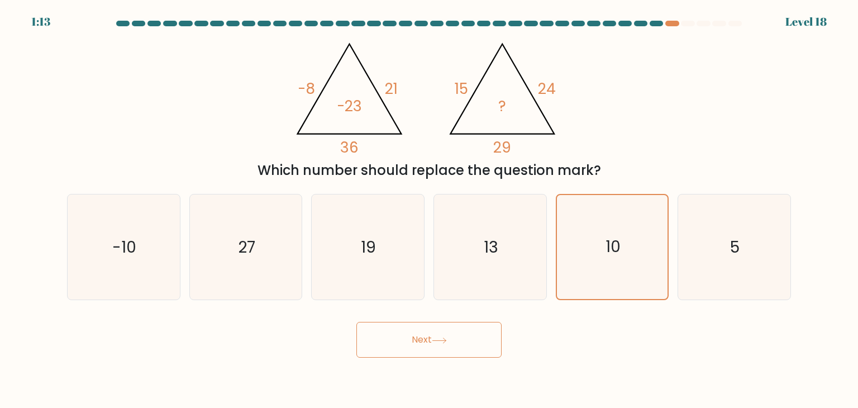
click at [462, 338] on button "Next" at bounding box center [428, 340] width 145 height 36
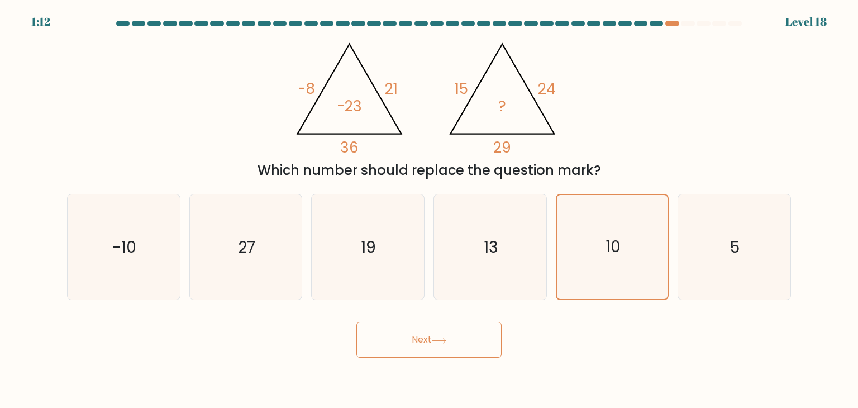
click at [462, 338] on button "Next" at bounding box center [428, 340] width 145 height 36
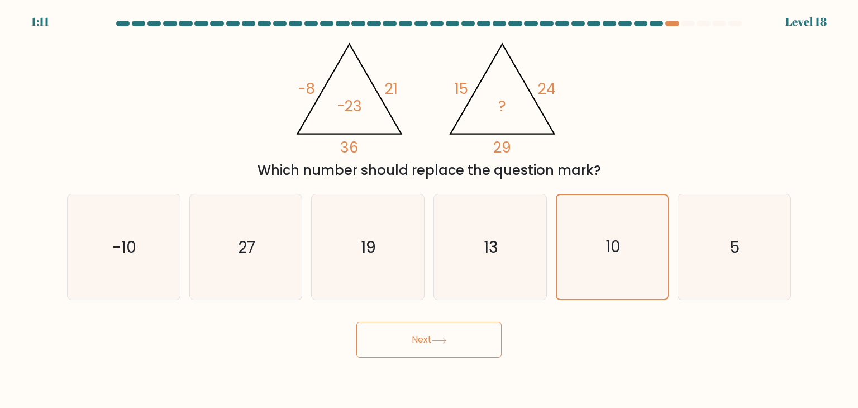
click at [462, 338] on button "Next" at bounding box center [428, 340] width 145 height 36
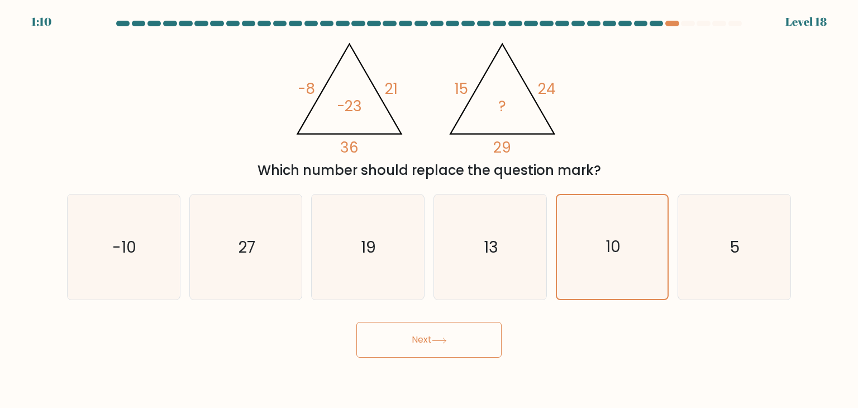
click at [462, 338] on button "Next" at bounding box center [428, 340] width 145 height 36
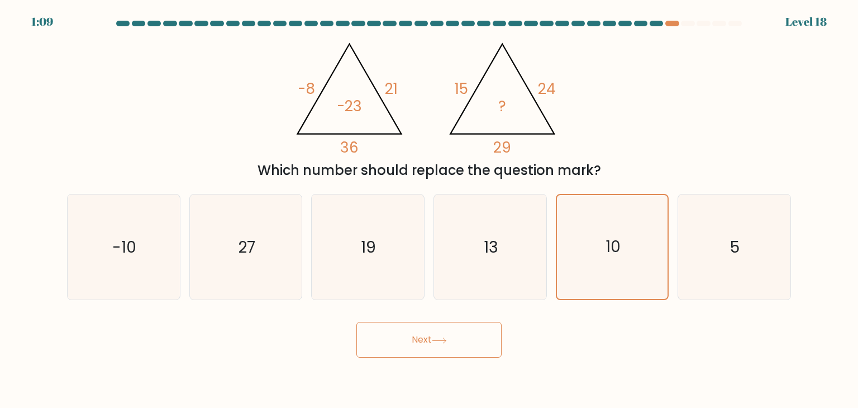
click at [462, 338] on button "Next" at bounding box center [428, 340] width 145 height 36
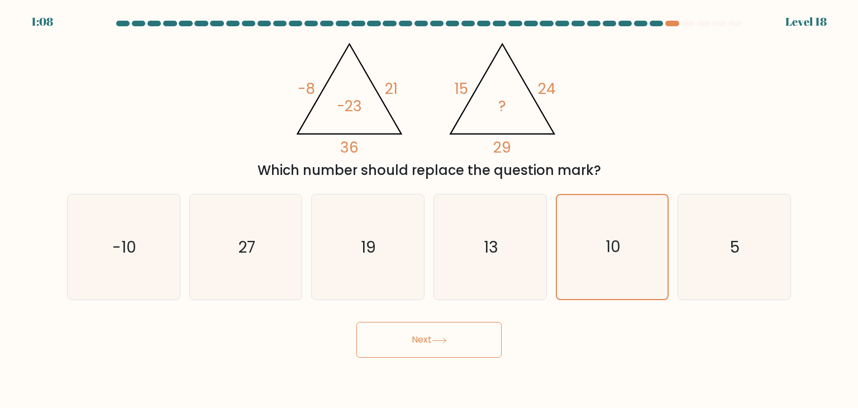
click at [462, 338] on button "Next" at bounding box center [428, 340] width 145 height 36
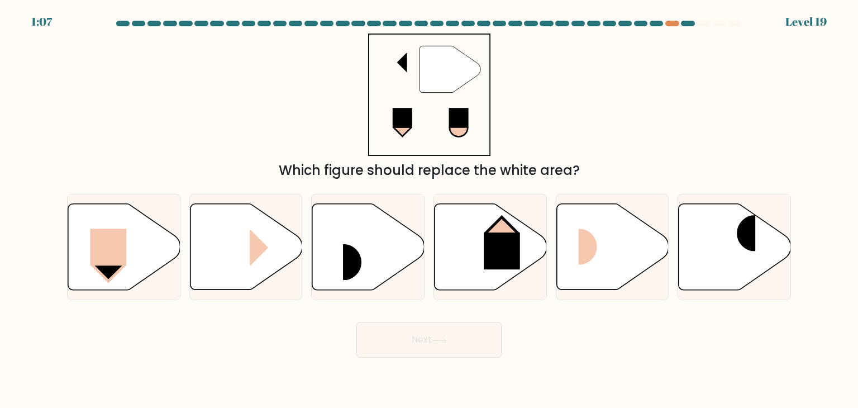
click at [462, 338] on button "Next" at bounding box center [428, 340] width 145 height 36
click at [622, 71] on div "" Which figure should replace the white area?" at bounding box center [428, 106] width 737 height 147
click at [714, 243] on icon at bounding box center [734, 247] width 112 height 86
click at [429, 209] on input "f." at bounding box center [429, 207] width 1 height 6
radio input "true"
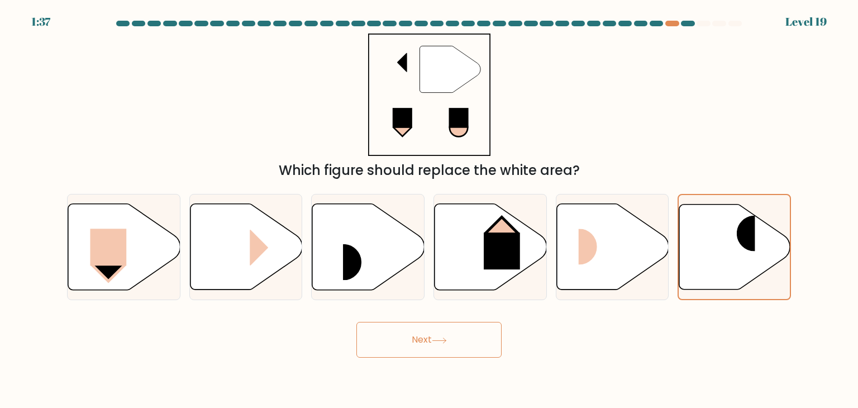
click at [463, 347] on button "Next" at bounding box center [428, 340] width 145 height 36
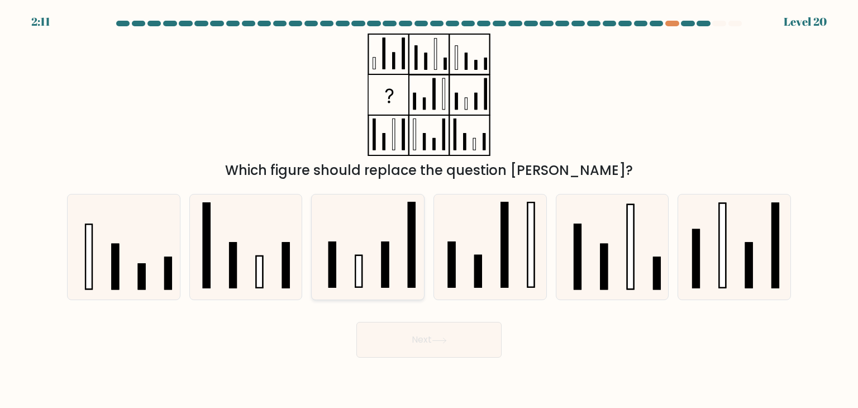
click at [357, 272] on rect at bounding box center [359, 271] width 7 height 32
click at [429, 209] on input "c." at bounding box center [429, 207] width 1 height 6
radio input "true"
click at [430, 344] on button "Next" at bounding box center [428, 340] width 145 height 36
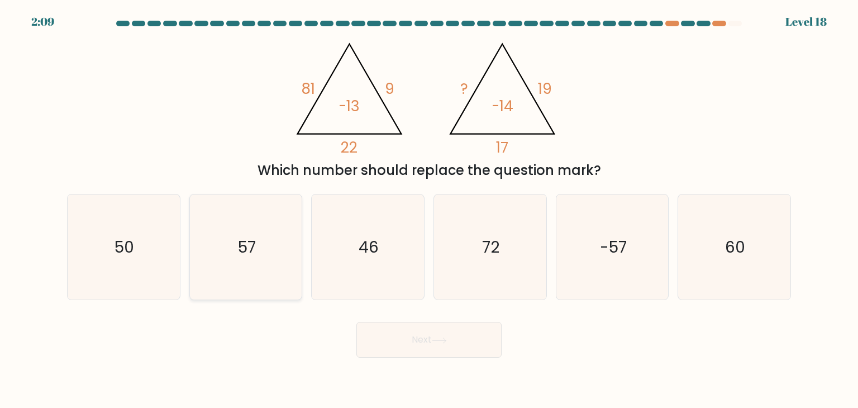
click at [261, 275] on icon "57" at bounding box center [245, 246] width 105 height 105
click at [429, 209] on input "b. 57" at bounding box center [429, 207] width 1 height 6
radio input "true"
click at [432, 329] on button "Next" at bounding box center [428, 340] width 145 height 36
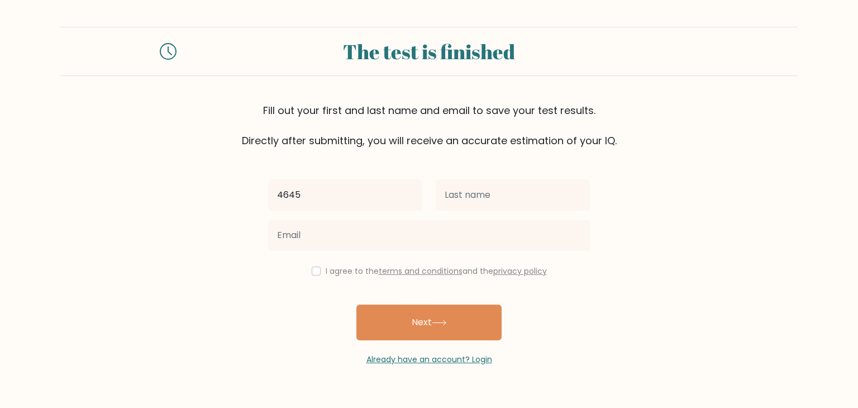
type input "4645"
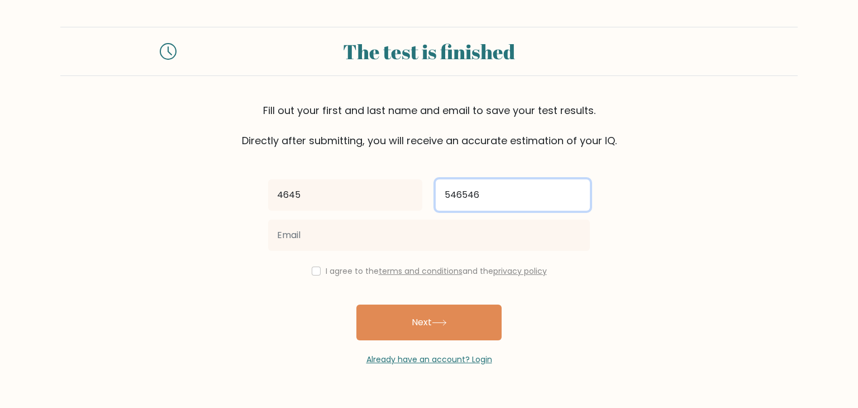
type input "546546"
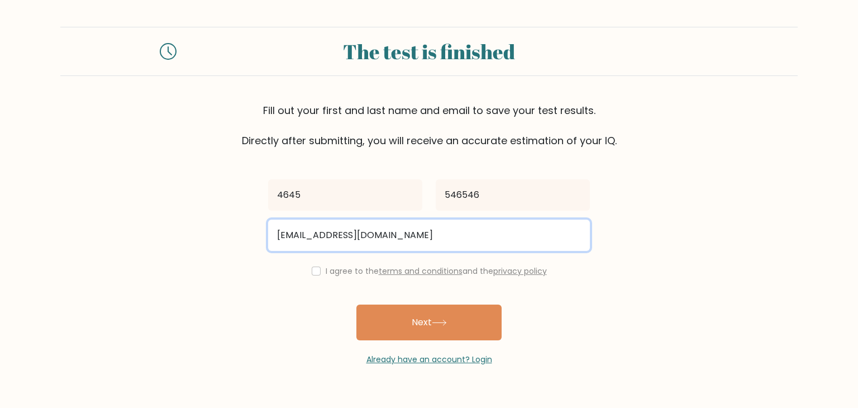
type input "[EMAIL_ADDRESS][DOMAIN_NAME]"
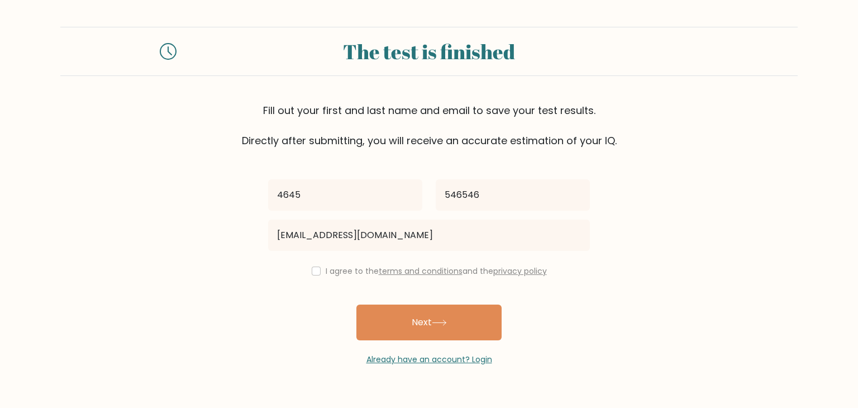
click at [308, 270] on div "I agree to the terms and conditions and the privacy policy" at bounding box center [428, 270] width 335 height 13
click at [315, 275] on div "I agree to the terms and conditions and the privacy policy" at bounding box center [428, 270] width 335 height 13
click at [315, 272] on input "checkbox" at bounding box center [316, 270] width 9 height 9
checkbox input "true"
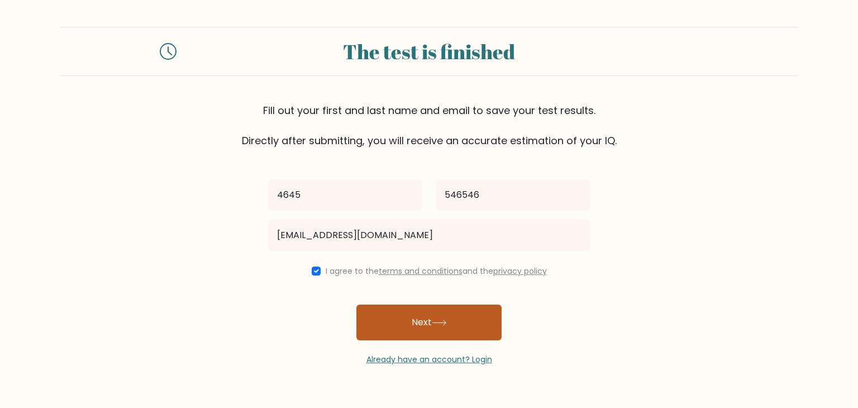
click at [391, 322] on button "Next" at bounding box center [428, 322] width 145 height 36
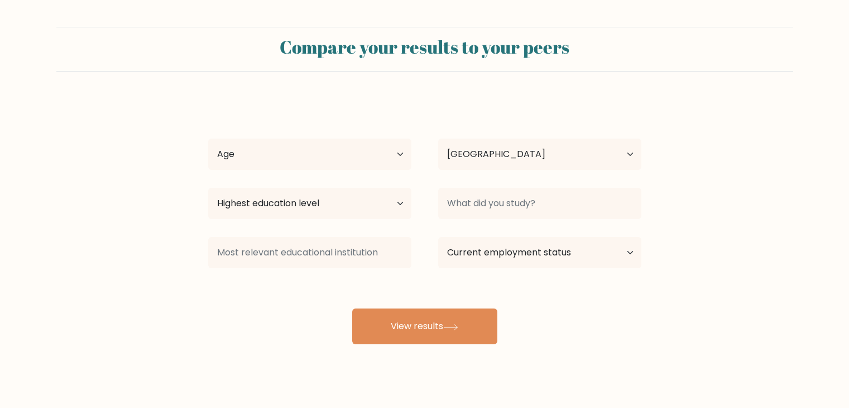
select select "UZ"
click at [326, 152] on select "Age Under 18 years old 18-24 years old 25-34 years old 35-44 years old 45-54 ye…" at bounding box center [309, 153] width 203 height 31
select select "25_34"
click at [208, 138] on select "Age Under 18 years old 18-24 years old 25-34 years old 35-44 years old 45-54 ye…" at bounding box center [309, 153] width 203 height 31
click at [256, 204] on select "Highest education level No schooling Primary Lower Secondary Upper Secondary Oc…" at bounding box center [309, 203] width 203 height 31
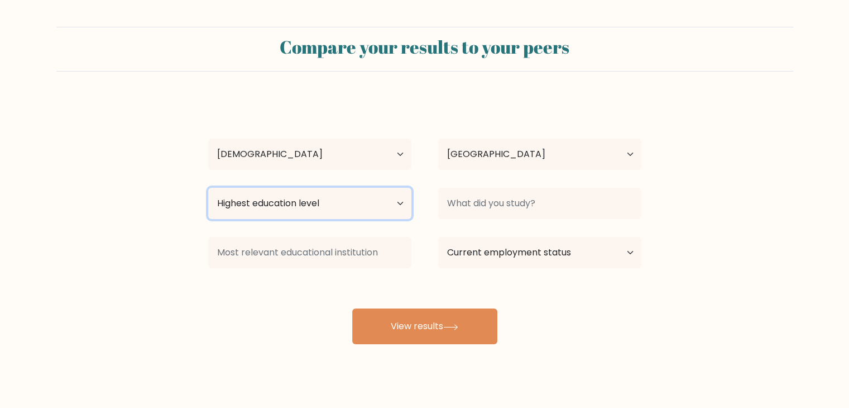
select select "bachelors_degree"
click at [208, 188] on select "Highest education level No schooling Primary Lower Secondary Upper Secondary Oc…" at bounding box center [309, 203] width 203 height 31
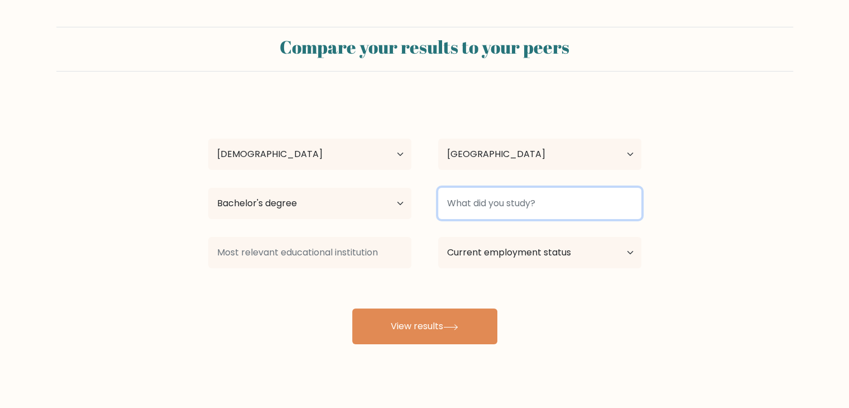
click at [486, 214] on input at bounding box center [539, 203] width 203 height 31
type input "564654"
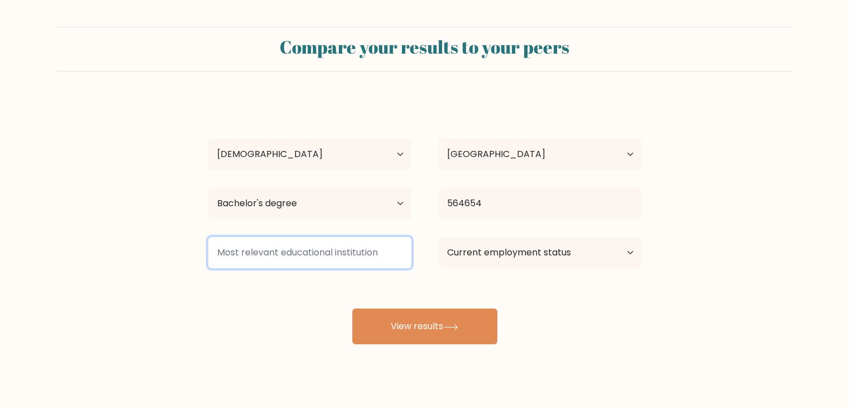
click at [272, 252] on input at bounding box center [309, 252] width 203 height 31
type input "65465465"
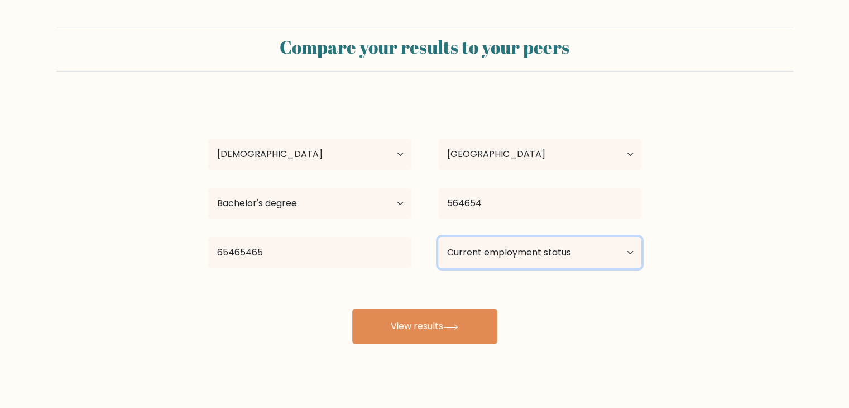
click at [574, 258] on select "Current employment status Employed Student Retired Other / prefer not to answer" at bounding box center [539, 252] width 203 height 31
select select "other"
click at [438, 237] on select "Current employment status Employed Student Retired Other / prefer not to answer" at bounding box center [539, 252] width 203 height 31
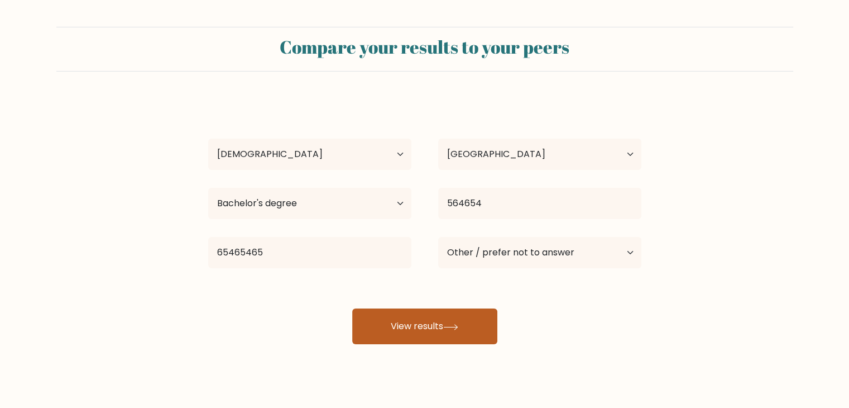
click at [466, 327] on button "View results" at bounding box center [424, 326] width 145 height 36
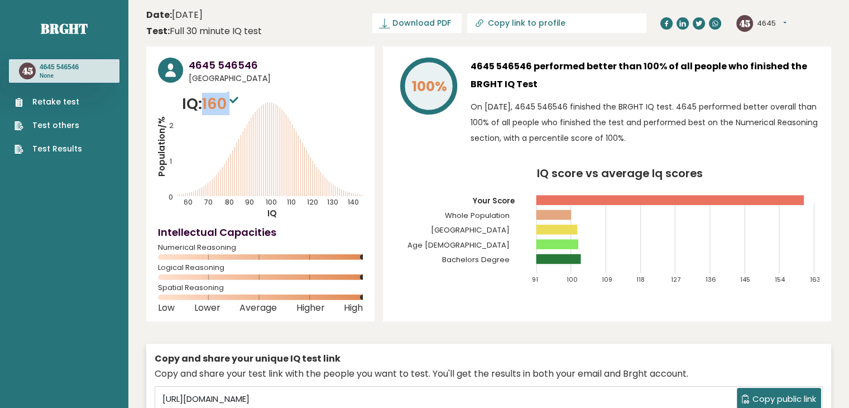
drag, startPoint x: 208, startPoint y: 106, endPoint x: 235, endPoint y: 104, distance: 27.4
click at [235, 104] on span "160" at bounding box center [221, 103] width 39 height 21
click at [221, 109] on span "160" at bounding box center [221, 103] width 39 height 21
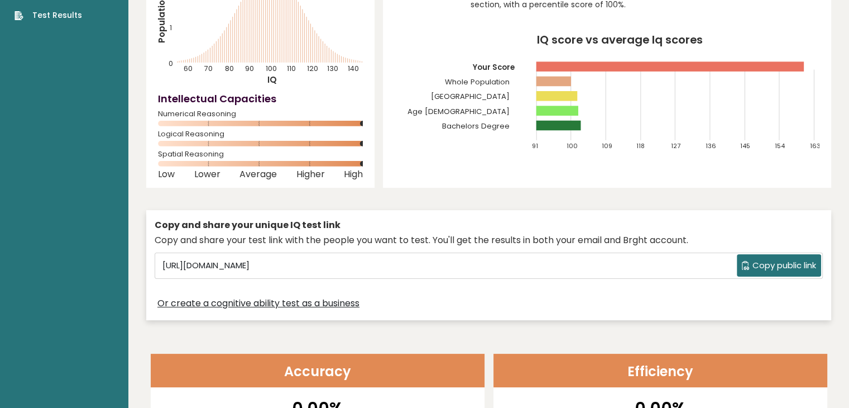
scroll to position [167, 0]
